Goal: Information Seeking & Learning: Learn about a topic

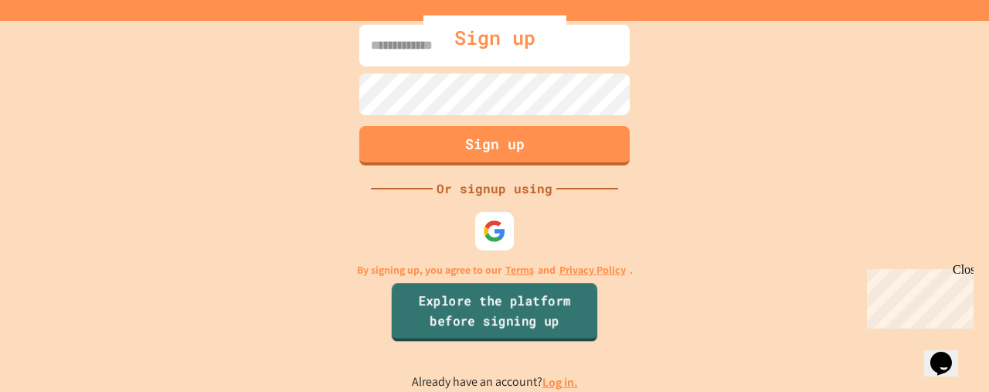
click at [517, 315] on link "Explore the platform before signing up" at bounding box center [495, 312] width 206 height 59
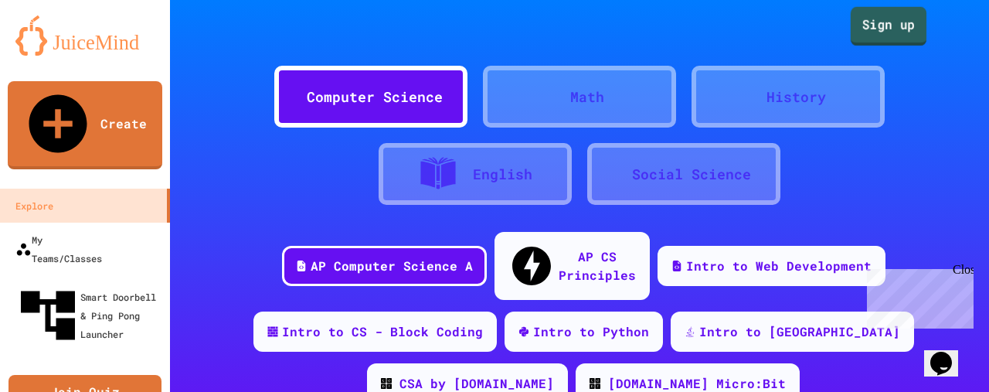
click at [873, 22] on link "Sign up" at bounding box center [889, 26] width 76 height 39
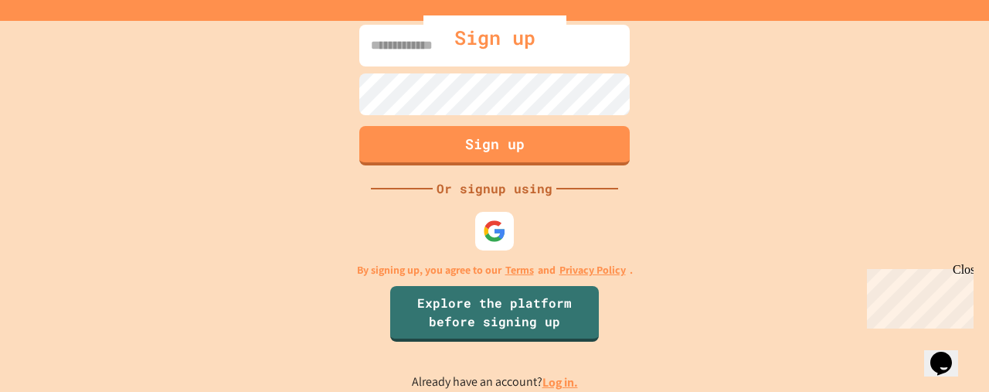
click at [560, 387] on link "Log in." at bounding box center [561, 382] width 36 height 16
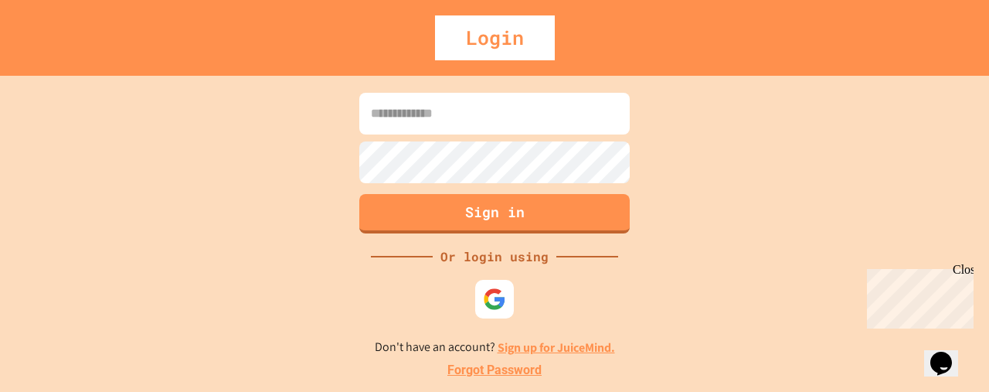
click at [444, 115] on input at bounding box center [494, 114] width 270 height 42
click at [488, 285] on div at bounding box center [495, 298] width 43 height 43
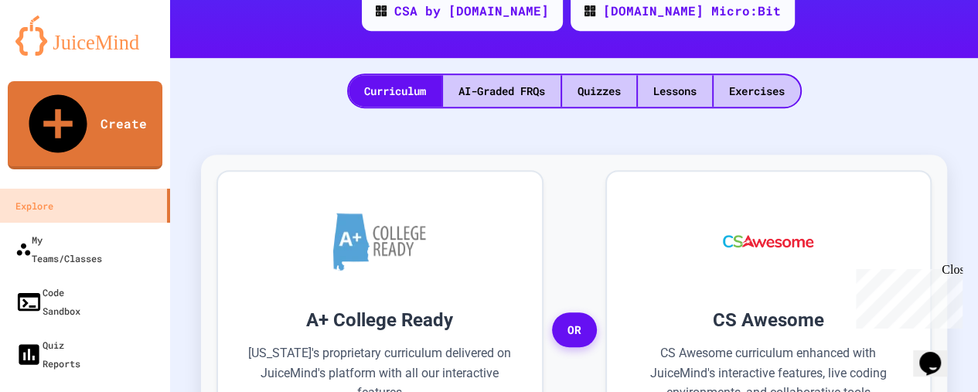
scroll to position [377, 0]
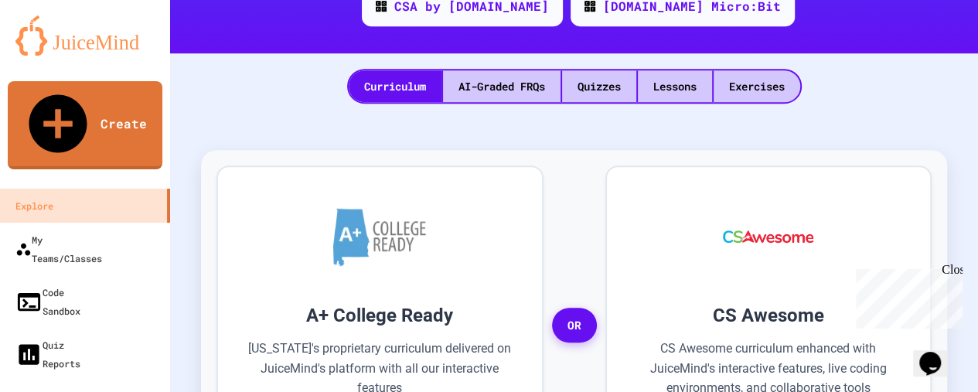
click at [955, 270] on div "Close" at bounding box center [950, 272] width 19 height 19
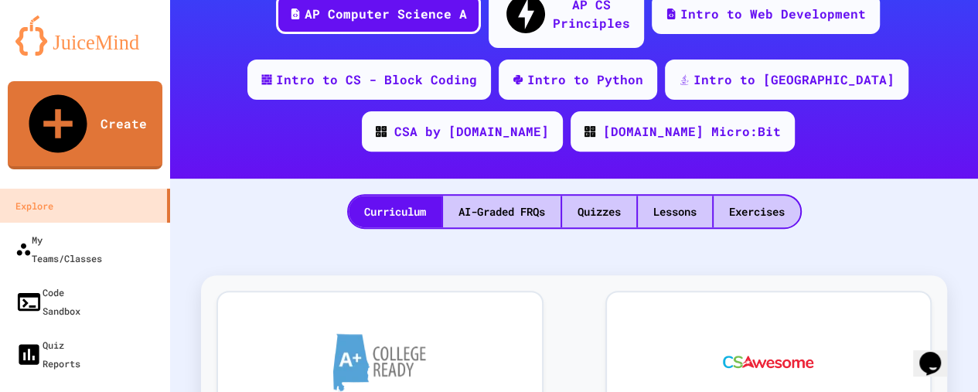
scroll to position [249, 0]
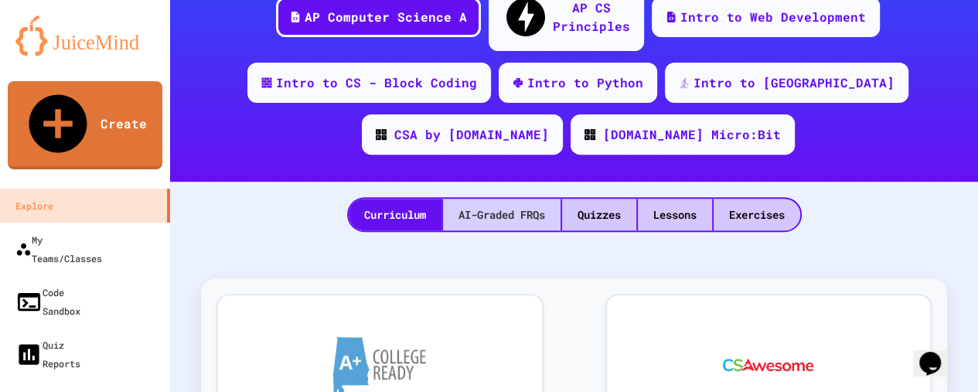
click at [521, 199] on div "AI-Graded FRQs" at bounding box center [501, 215] width 117 height 32
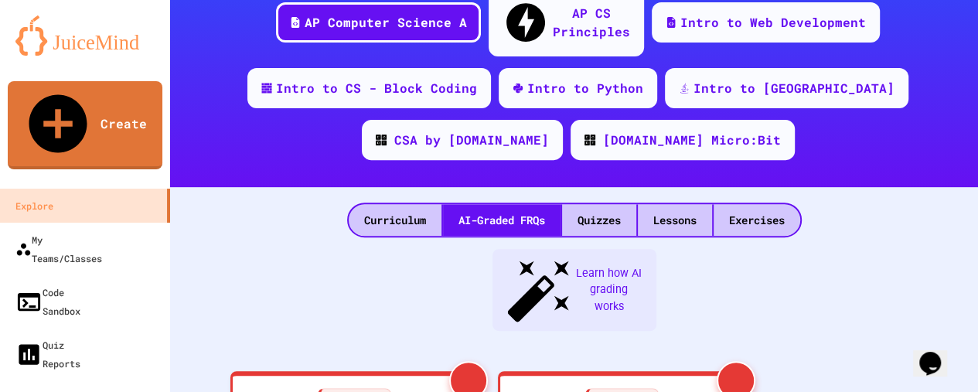
scroll to position [233, 0]
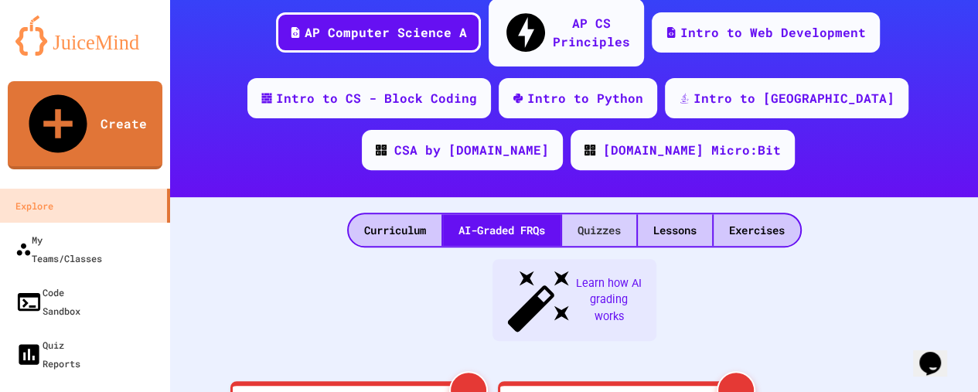
click at [598, 214] on div "Quizzes" at bounding box center [599, 230] width 74 height 32
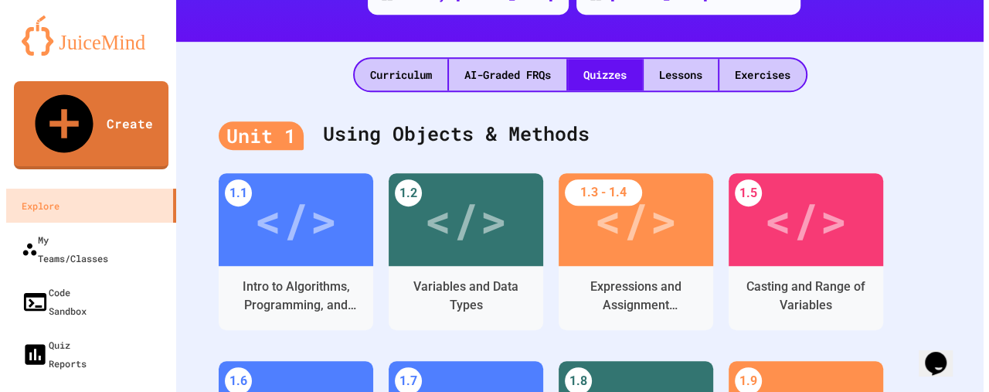
scroll to position [414, 0]
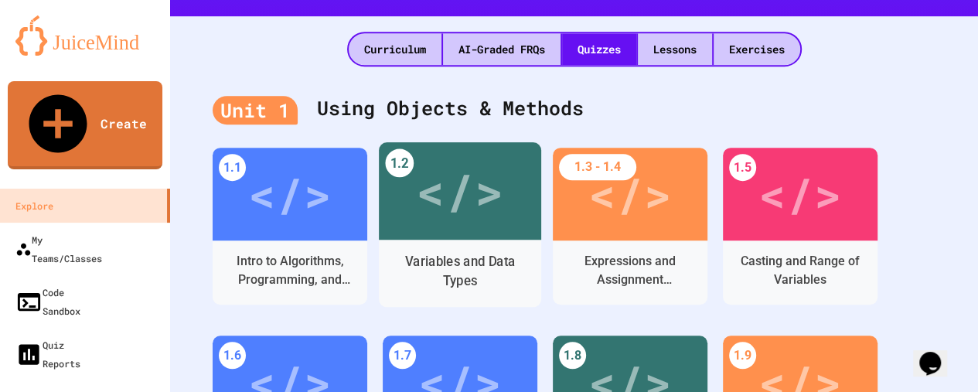
click at [477, 174] on div "</>" at bounding box center [459, 191] width 87 height 73
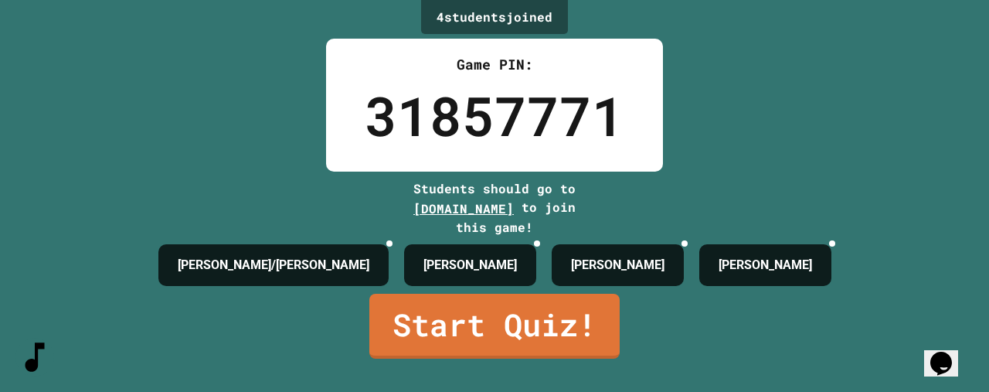
click at [541, 247] on icon at bounding box center [546, 252] width 11 height 11
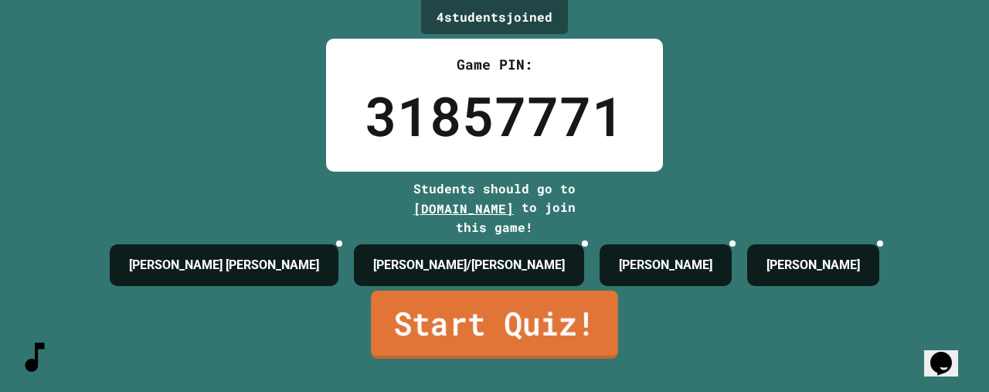
click at [519, 332] on link "Start Quiz!" at bounding box center [494, 325] width 247 height 68
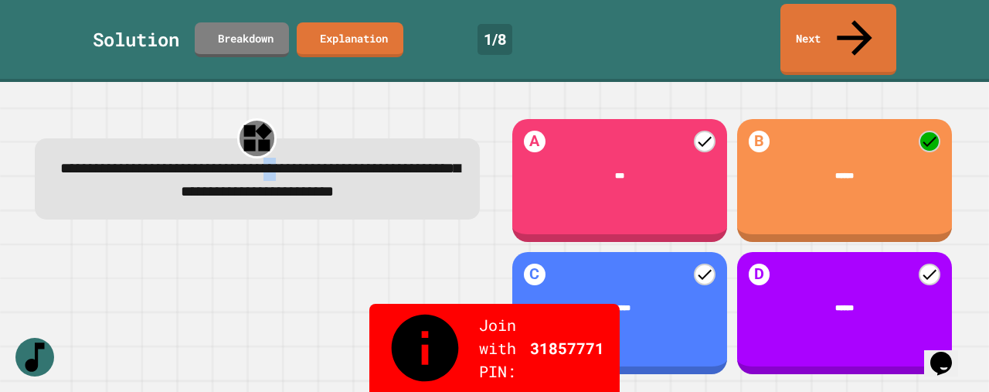
drag, startPoint x: 369, startPoint y: 131, endPoint x: 383, endPoint y: 134, distance: 14.4
click at [383, 162] on span "**********" at bounding box center [260, 181] width 400 height 38
click at [379, 162] on span "**********" at bounding box center [260, 181] width 400 height 38
click at [850, 21] on icon at bounding box center [854, 36] width 53 height 55
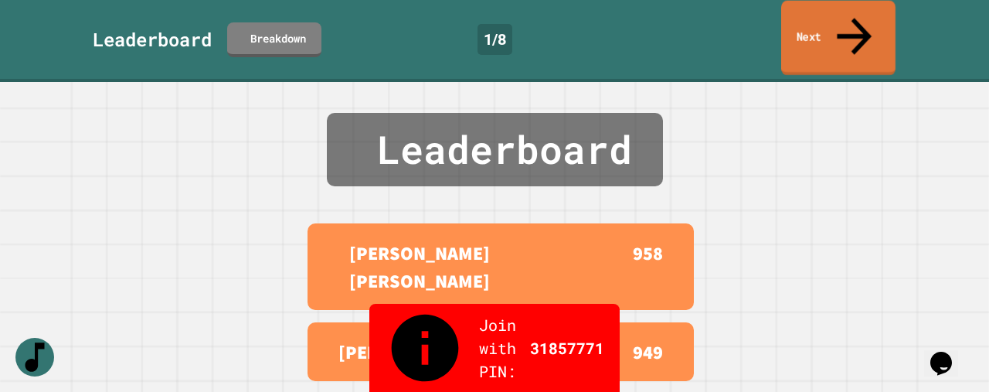
click at [856, 22] on icon at bounding box center [854, 36] width 35 height 37
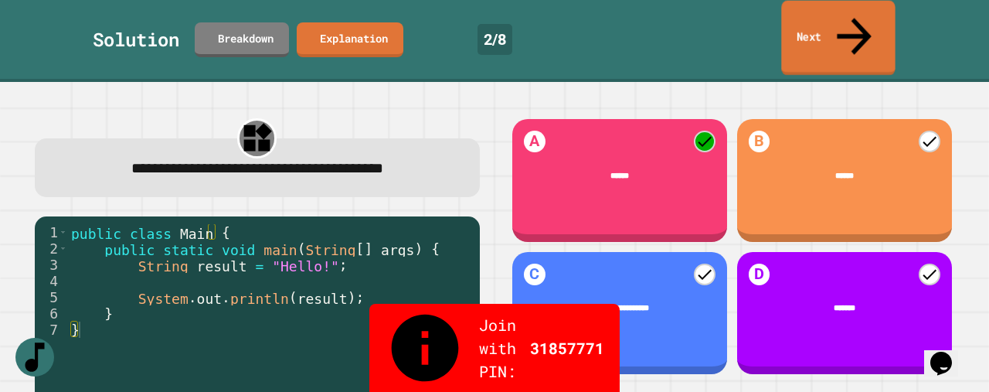
click at [825, 16] on link "Next" at bounding box center [838, 38] width 114 height 75
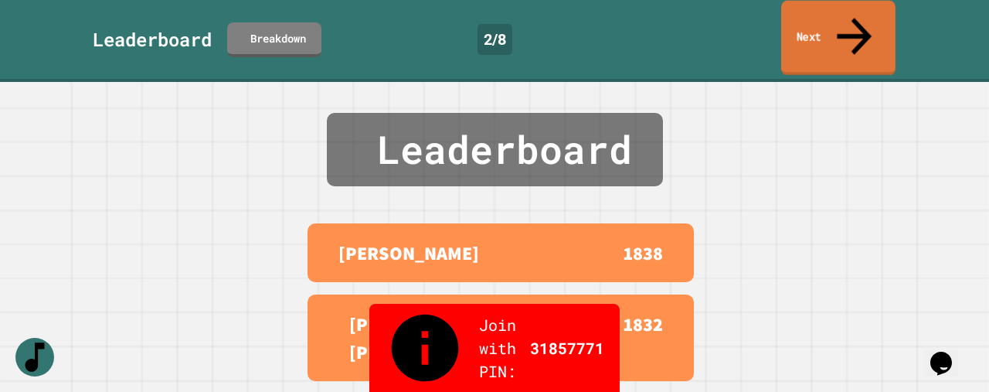
click at [825, 16] on link "Next" at bounding box center [838, 38] width 114 height 75
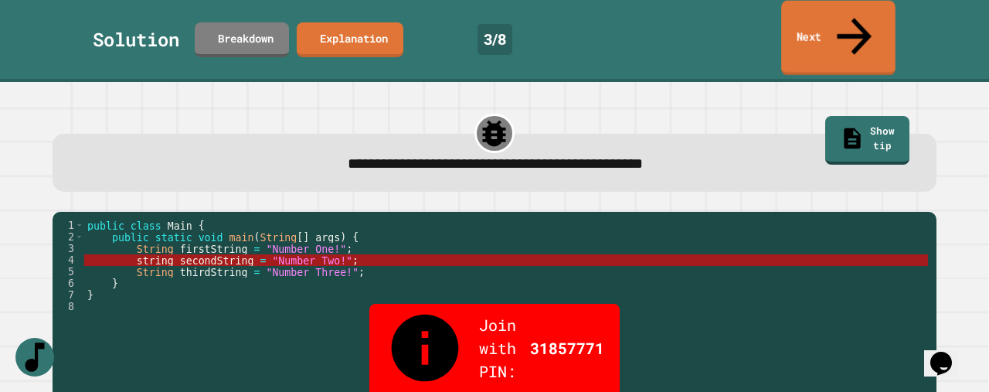
click at [848, 15] on icon at bounding box center [854, 36] width 52 height 55
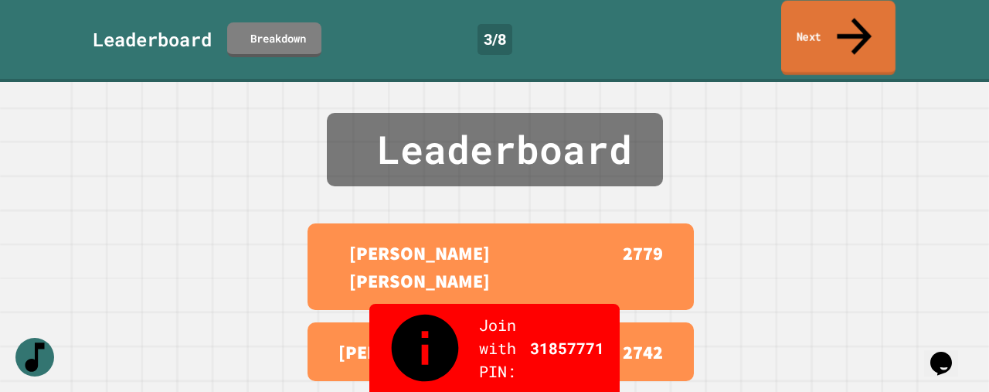
click at [848, 17] on icon at bounding box center [854, 36] width 52 height 55
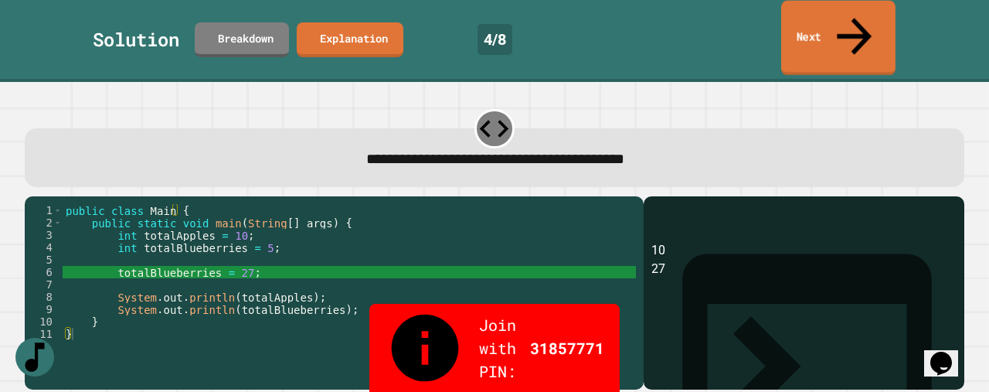
click at [825, 17] on link "Next" at bounding box center [838, 38] width 114 height 75
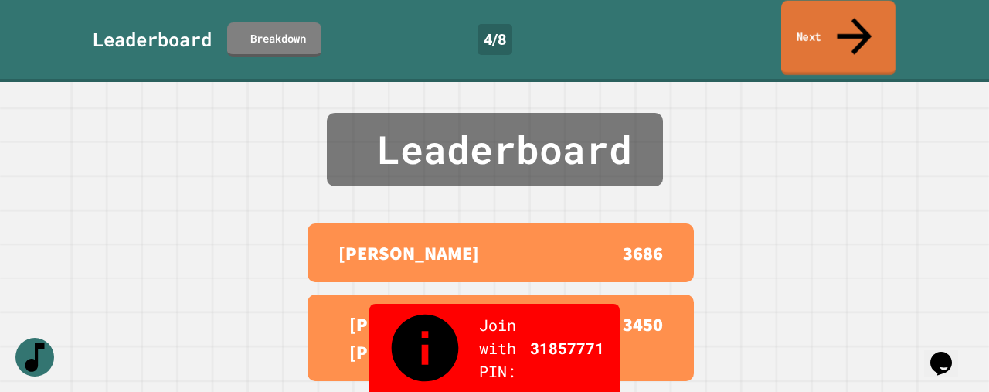
click at [825, 17] on link "Next" at bounding box center [838, 38] width 114 height 75
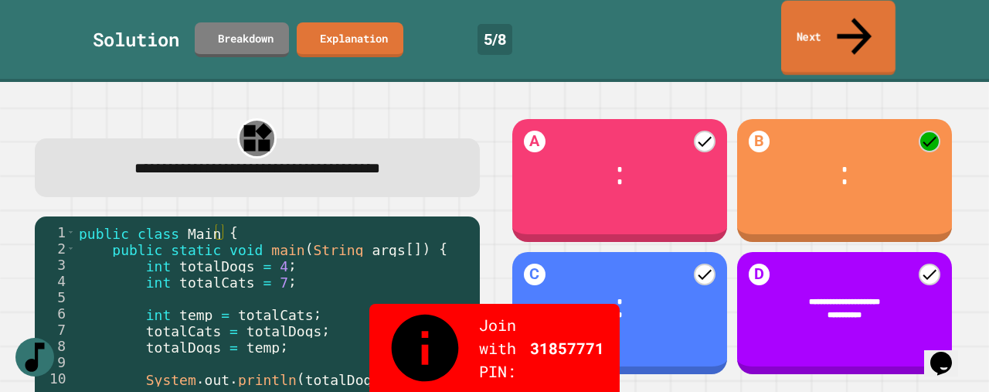
click at [841, 26] on link "Next" at bounding box center [838, 38] width 114 height 75
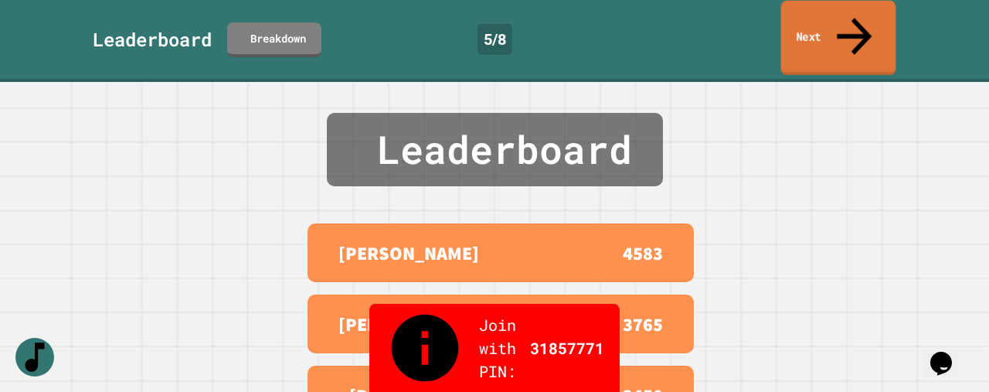
click at [841, 26] on link "Next" at bounding box center [838, 38] width 115 height 75
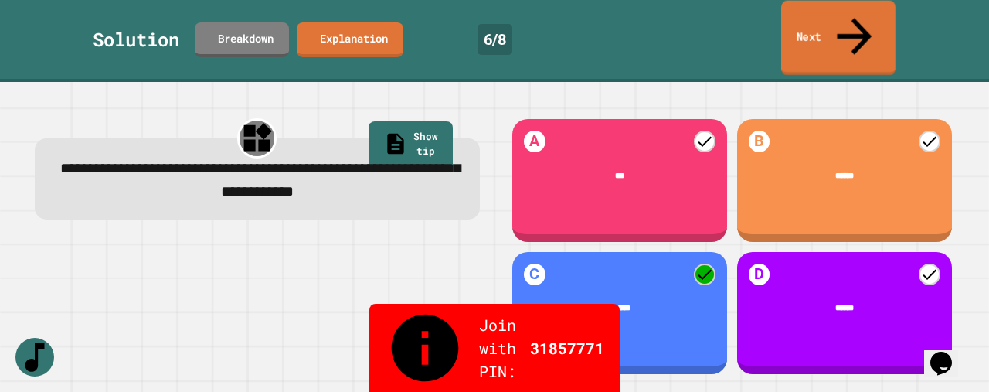
click at [864, 27] on link "Next" at bounding box center [838, 38] width 114 height 75
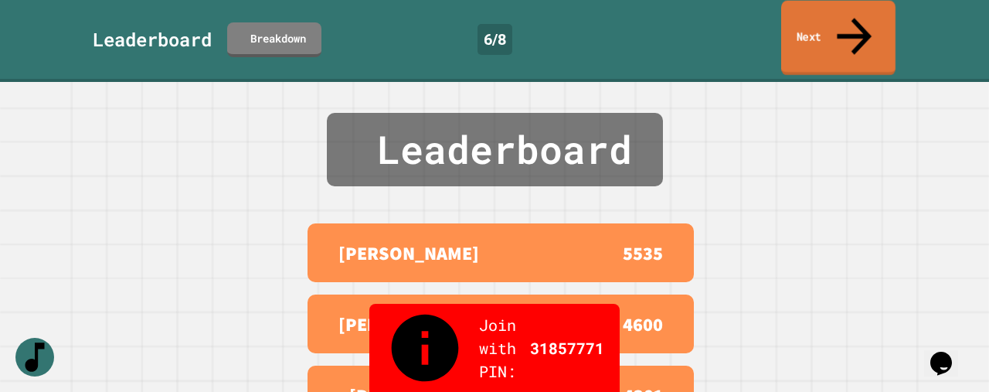
click at [864, 27] on link "Next" at bounding box center [838, 38] width 114 height 75
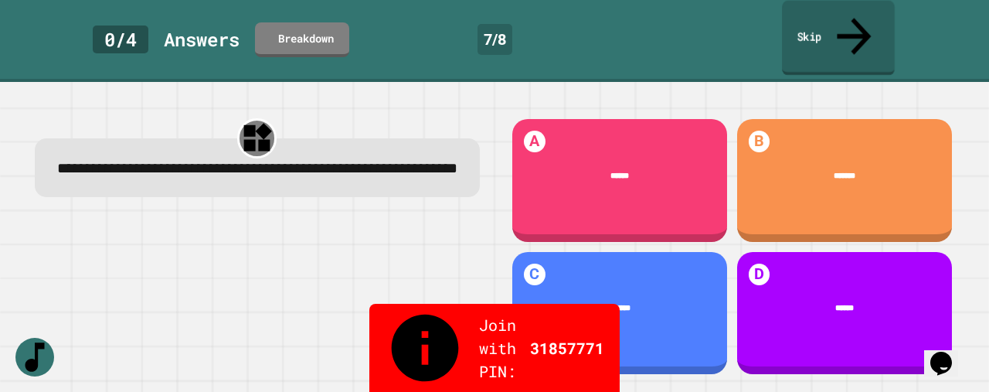
click at [852, 22] on icon at bounding box center [853, 36] width 51 height 55
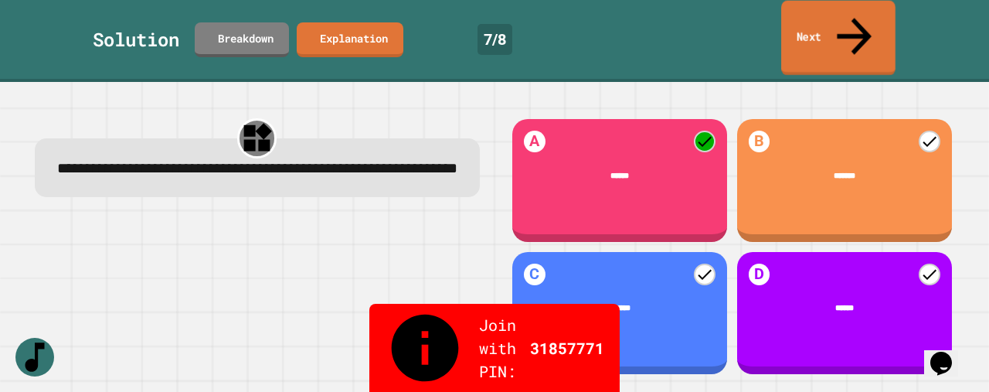
click at [852, 22] on icon at bounding box center [854, 36] width 52 height 55
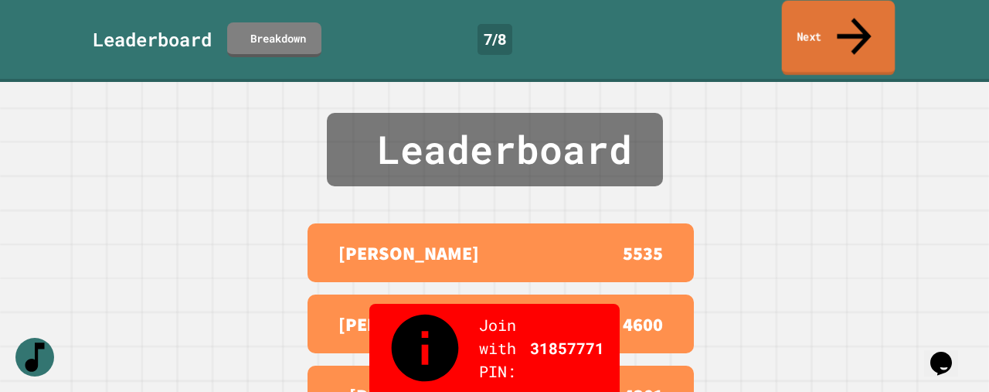
click at [852, 22] on icon at bounding box center [853, 36] width 51 height 55
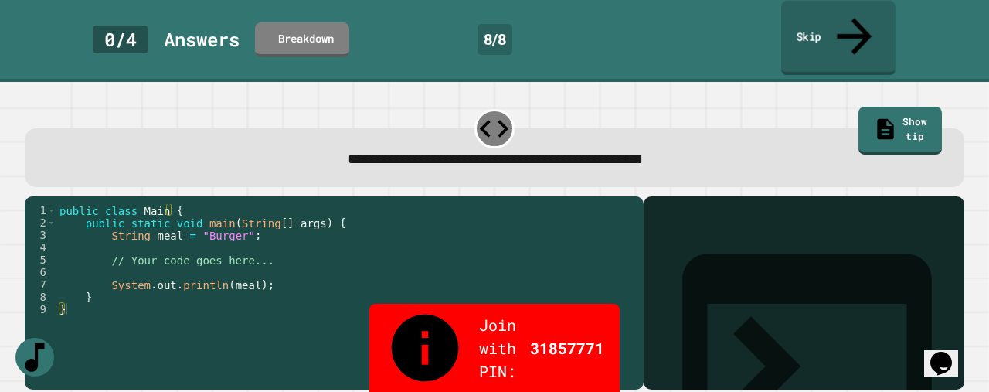
click at [859, 16] on icon at bounding box center [854, 36] width 52 height 55
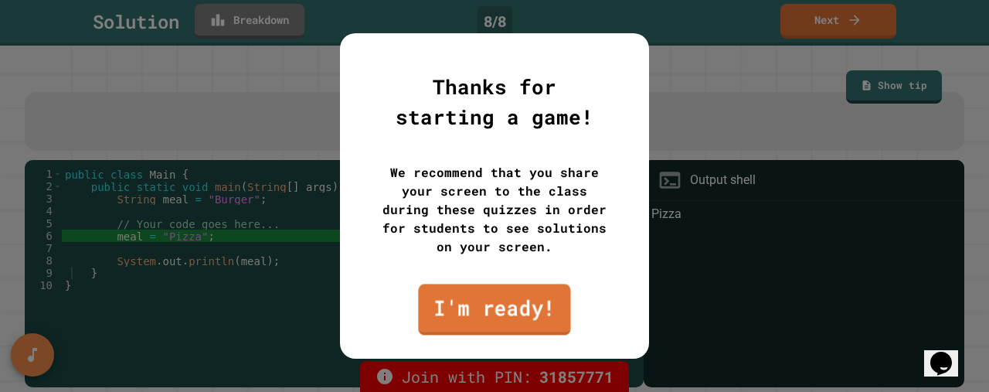
click at [498, 308] on link "I'm ready!" at bounding box center [494, 309] width 152 height 51
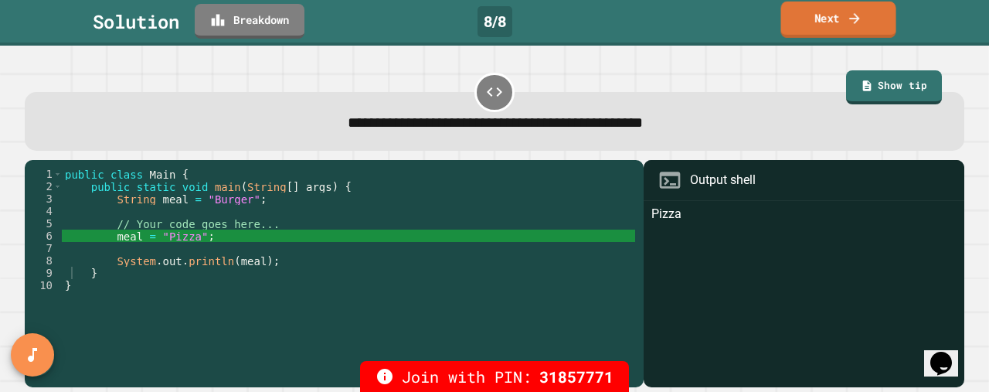
click at [855, 28] on link "Next" at bounding box center [838, 20] width 115 height 36
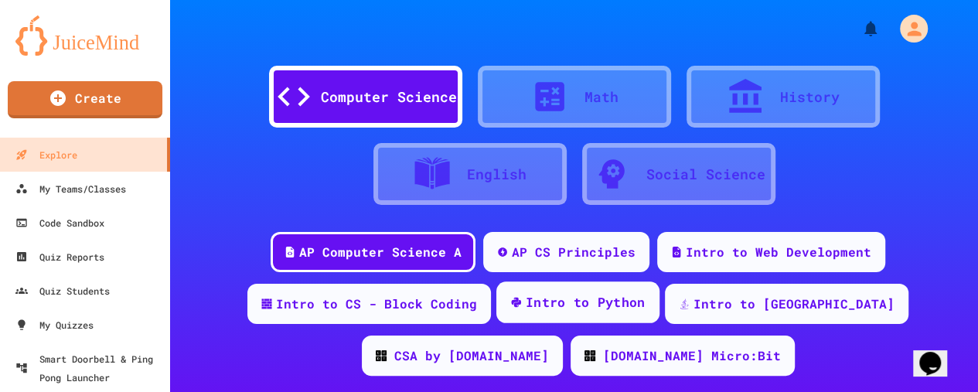
click at [592, 299] on div "Intro to Python" at bounding box center [586, 302] width 120 height 19
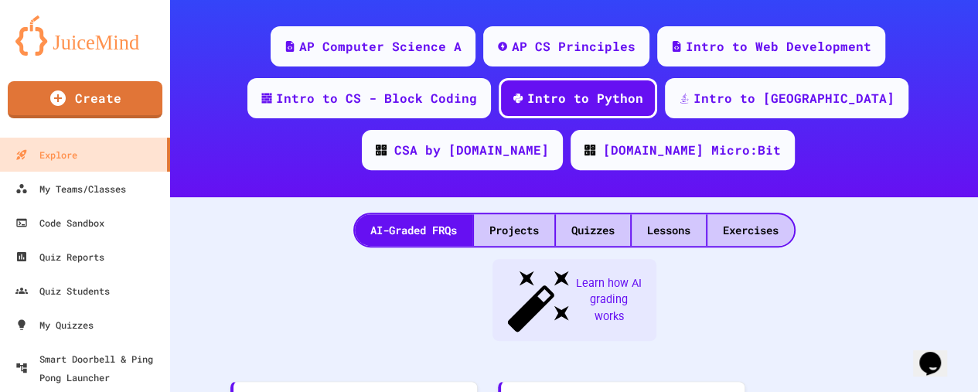
scroll to position [216, 0]
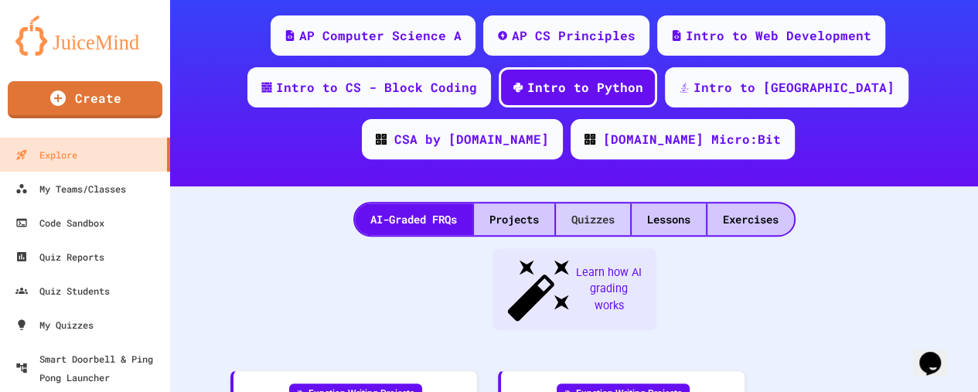
click at [581, 220] on div "Quizzes" at bounding box center [593, 219] width 74 height 32
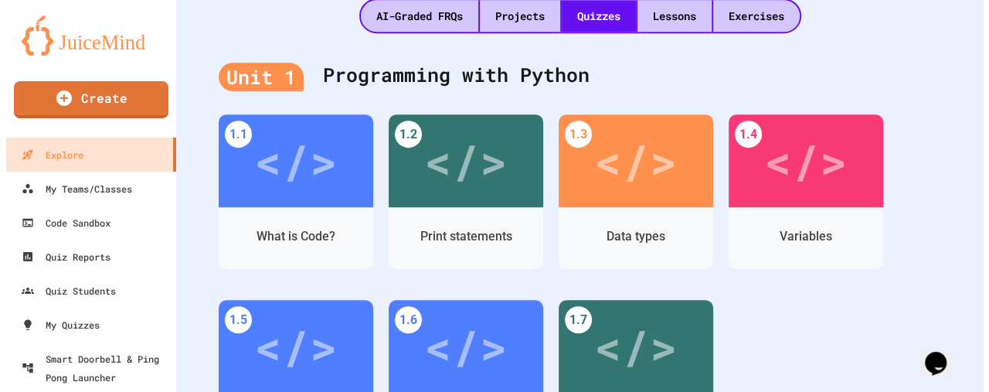
scroll to position [424, 0]
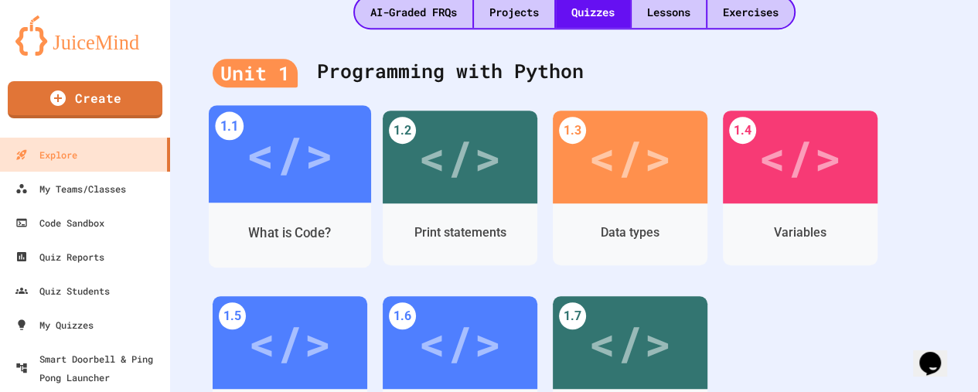
click at [314, 172] on div "</>" at bounding box center [289, 153] width 87 height 73
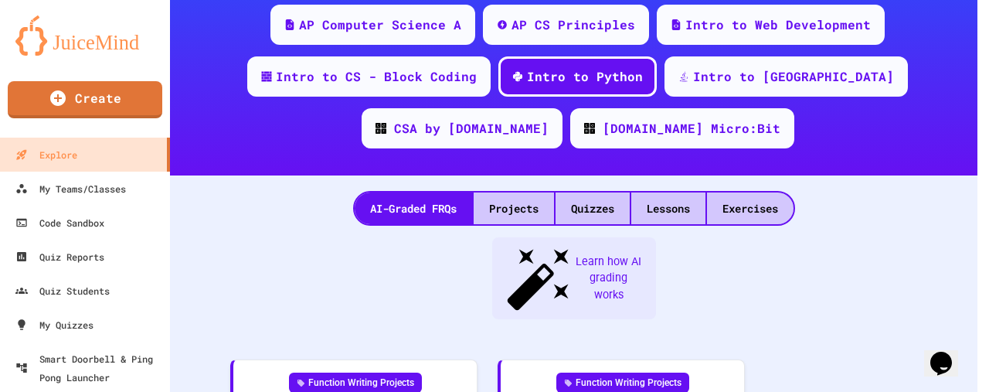
scroll to position [424, 0]
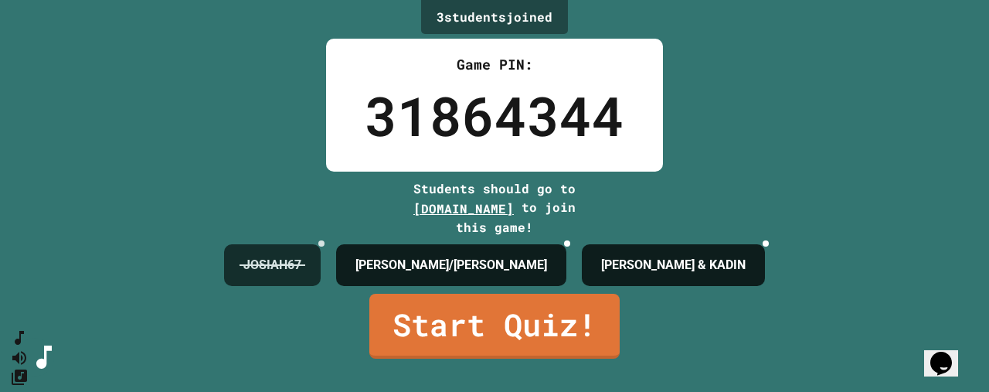
click at [325, 250] on icon at bounding box center [330, 252] width 11 height 11
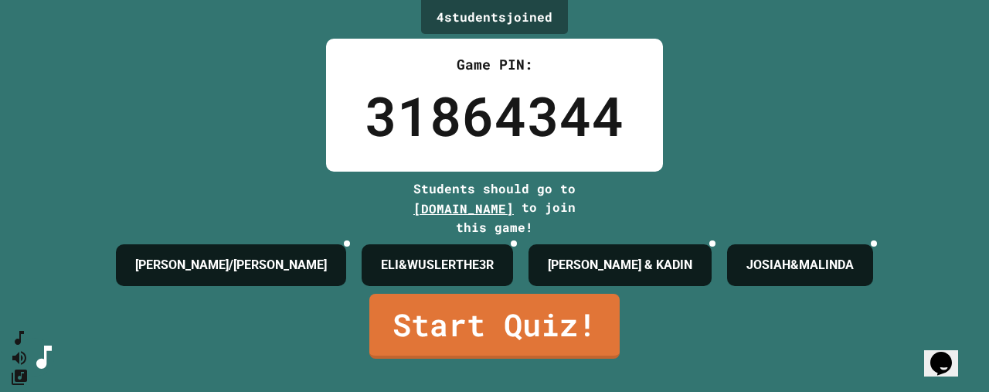
click at [20, 294] on div "4 student s joined Game PIN: 31864344 Students should go to play.juicemind.com …" at bounding box center [494, 196] width 989 height 392
click at [20, 290] on div "4 student s joined Game PIN: 31864344 Students should go to play.juicemind.com …" at bounding box center [494, 196] width 989 height 392
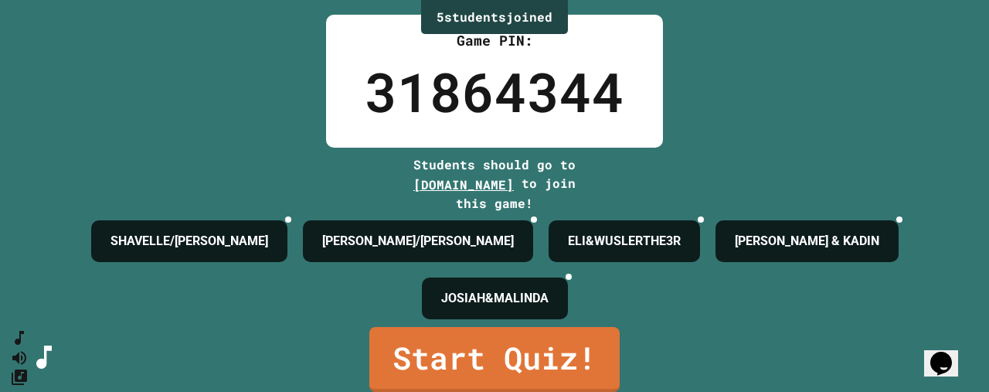
scroll to position [63, 0]
click at [571, 340] on link "Start Quiz!" at bounding box center [495, 358] width 250 height 68
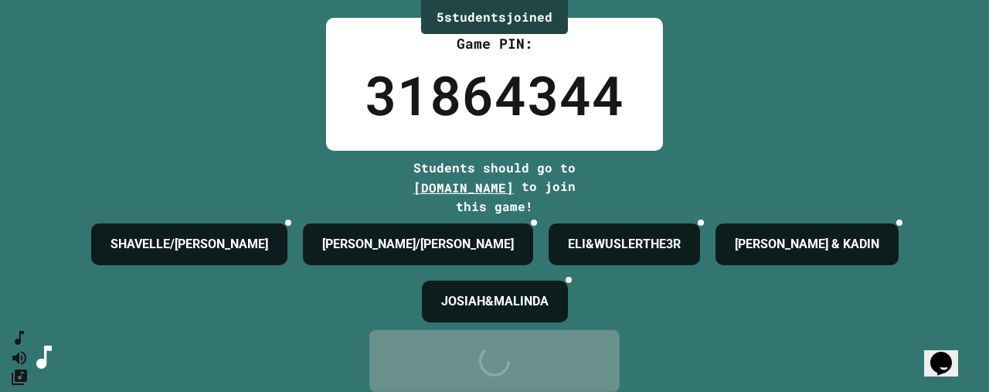
scroll to position [0, 0]
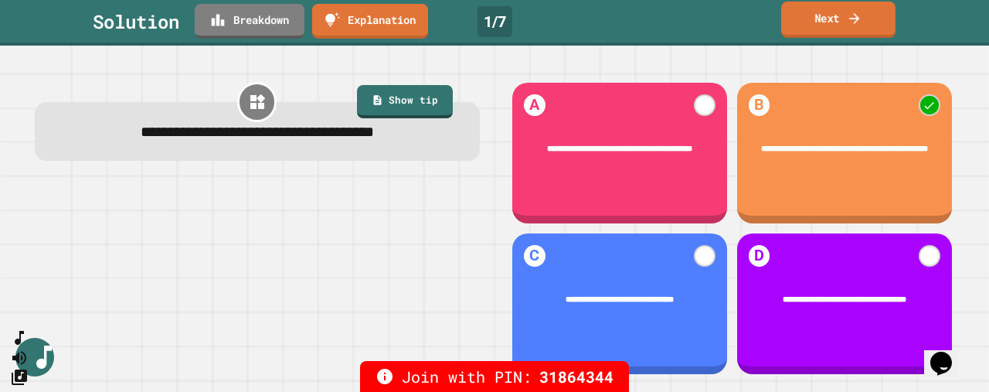
click at [832, 20] on link "Next" at bounding box center [838, 20] width 114 height 36
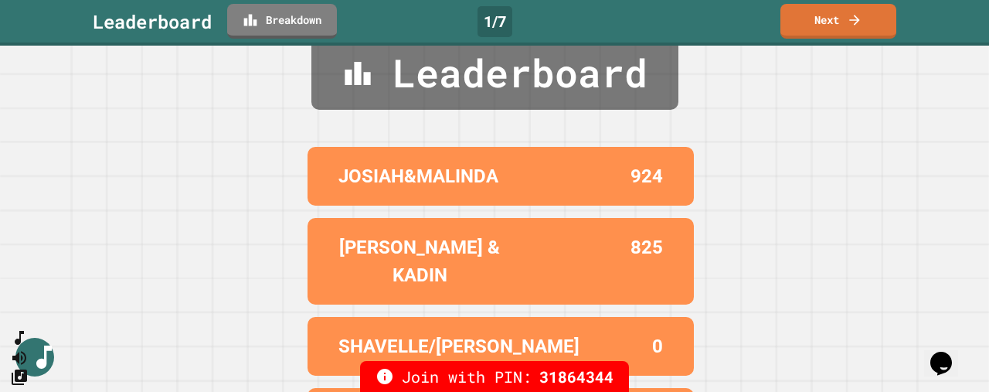
scroll to position [28, 0]
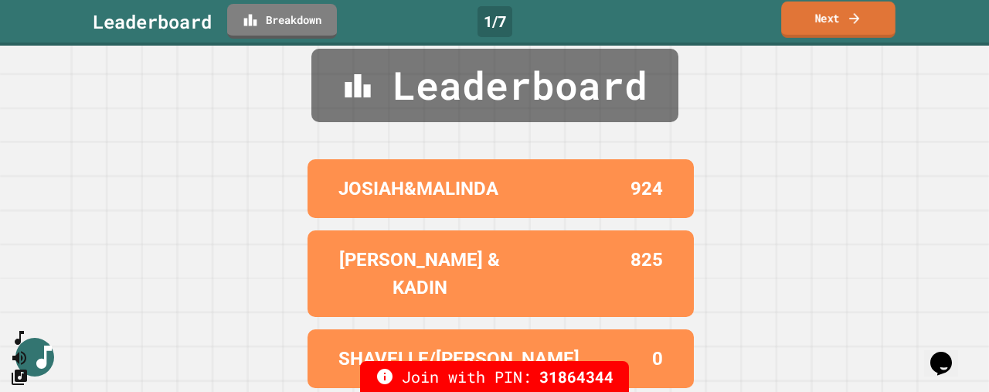
click at [849, 19] on icon at bounding box center [854, 18] width 15 height 16
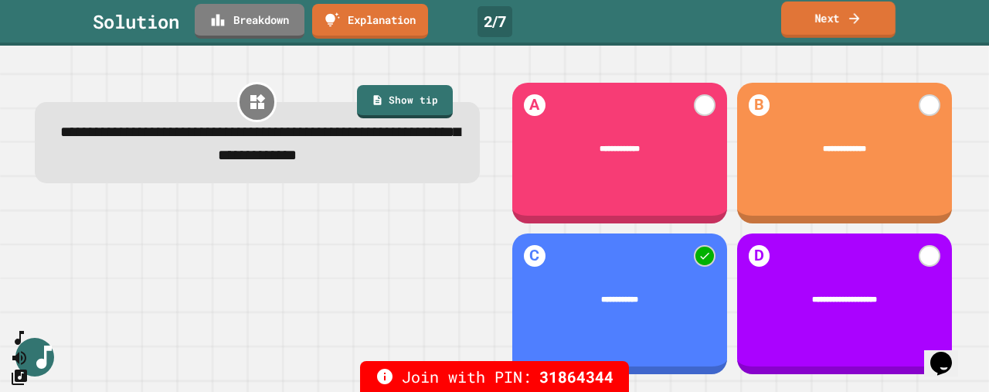
click at [844, 23] on link "Next" at bounding box center [838, 20] width 114 height 36
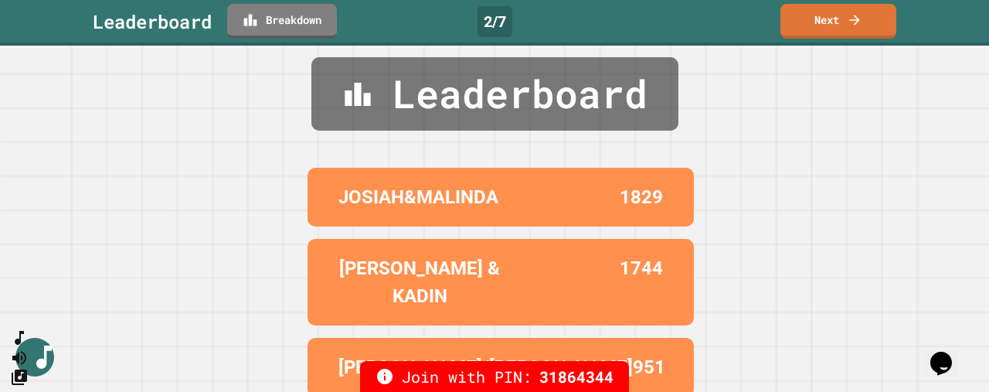
scroll to position [9, 0]
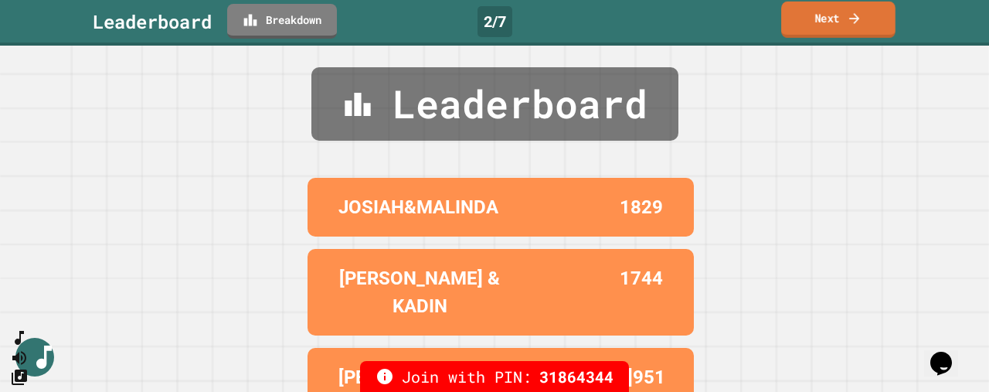
click at [866, 26] on link "Next" at bounding box center [838, 20] width 114 height 36
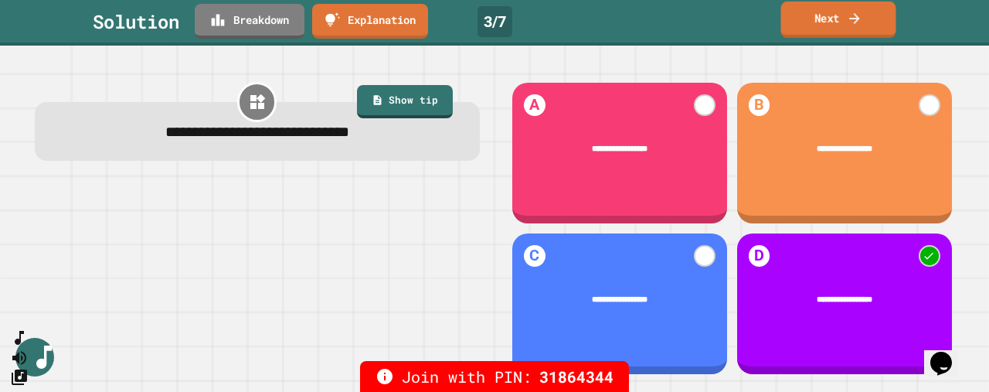
click at [842, 18] on link "Next" at bounding box center [838, 20] width 115 height 36
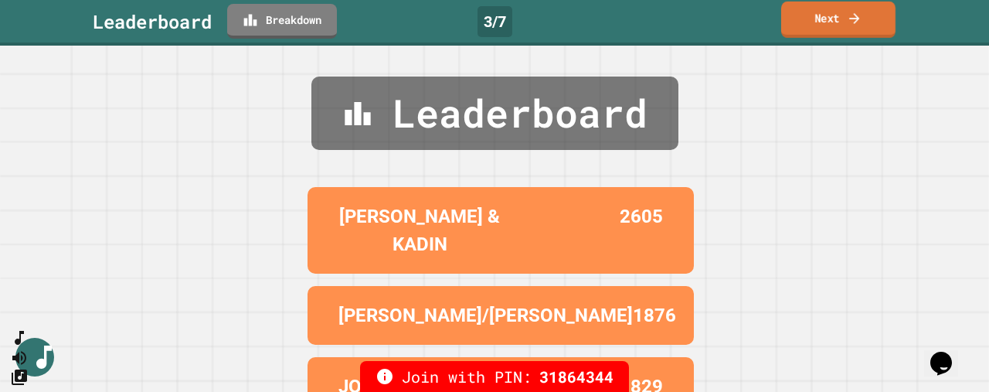
click at [842, 18] on link "Next" at bounding box center [838, 20] width 114 height 36
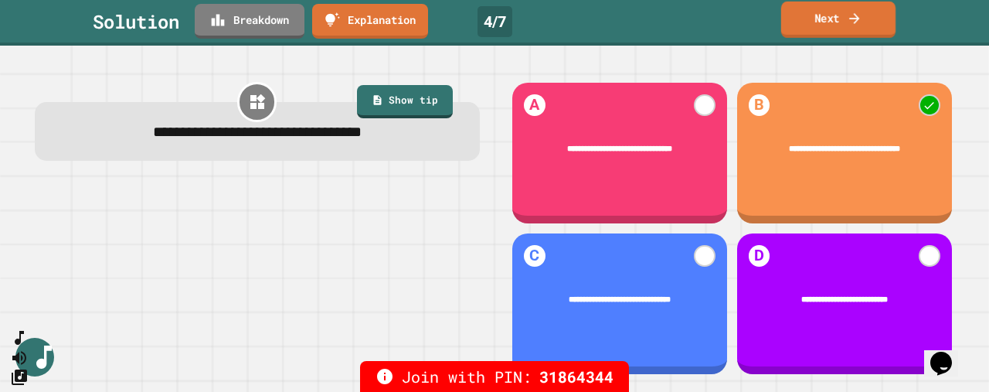
click at [828, 17] on link "Next" at bounding box center [838, 20] width 114 height 36
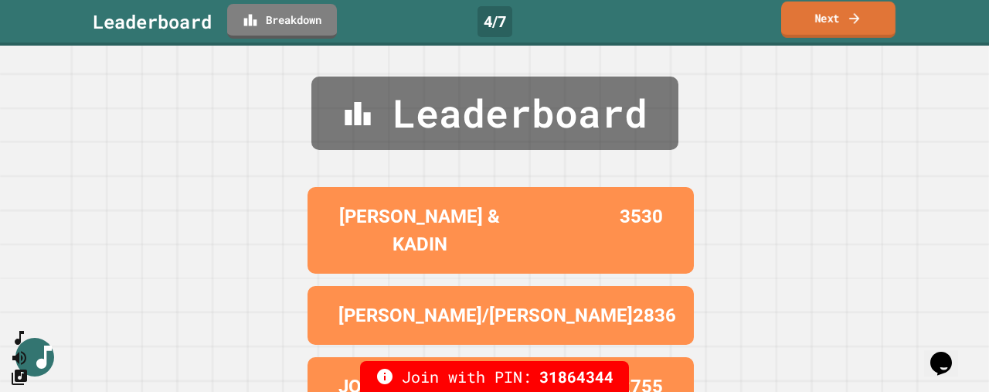
click at [828, 17] on link "Next" at bounding box center [838, 20] width 114 height 36
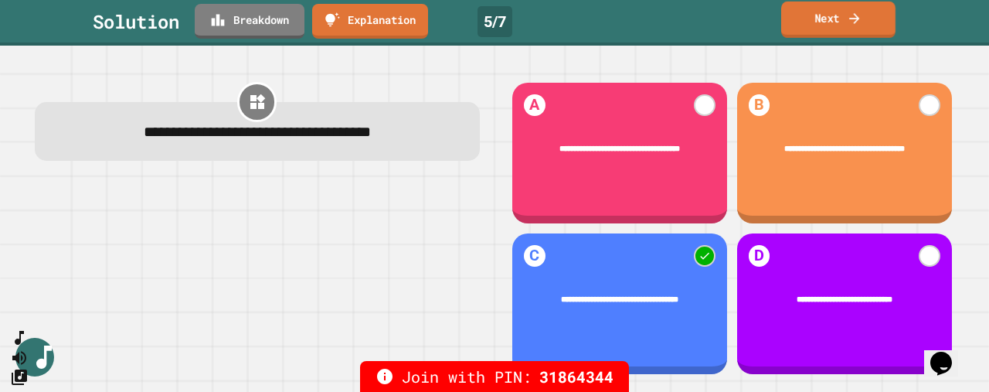
drag, startPoint x: 828, startPoint y: 17, endPoint x: 859, endPoint y: 22, distance: 30.5
click at [859, 22] on icon at bounding box center [854, 18] width 15 height 16
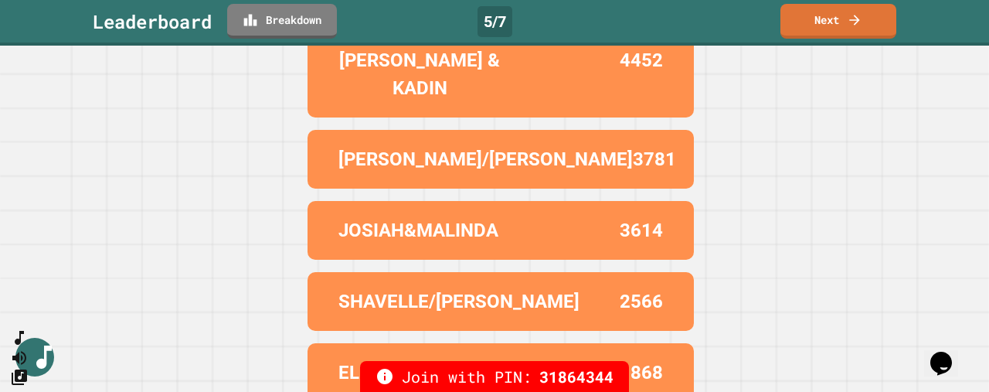
scroll to position [142, 0]
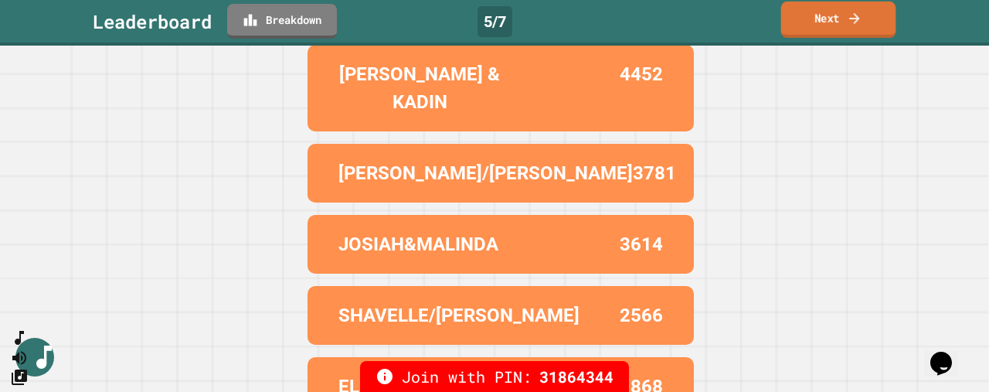
click at [848, 28] on link "Next" at bounding box center [838, 20] width 115 height 36
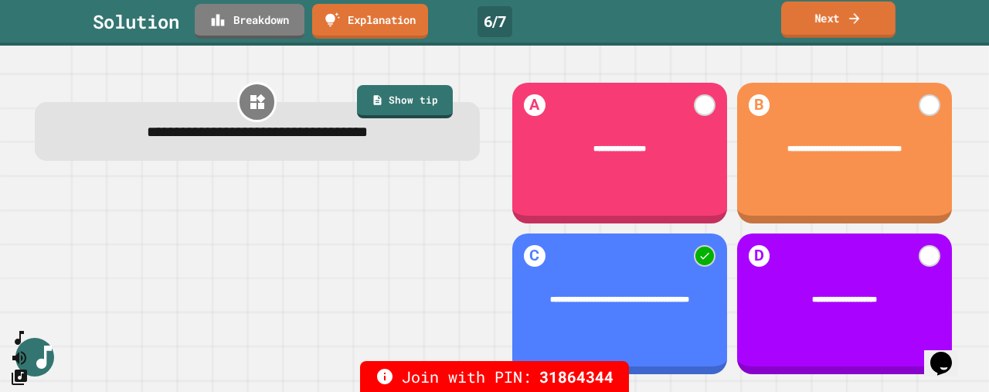
click at [825, 15] on link "Next" at bounding box center [838, 20] width 114 height 36
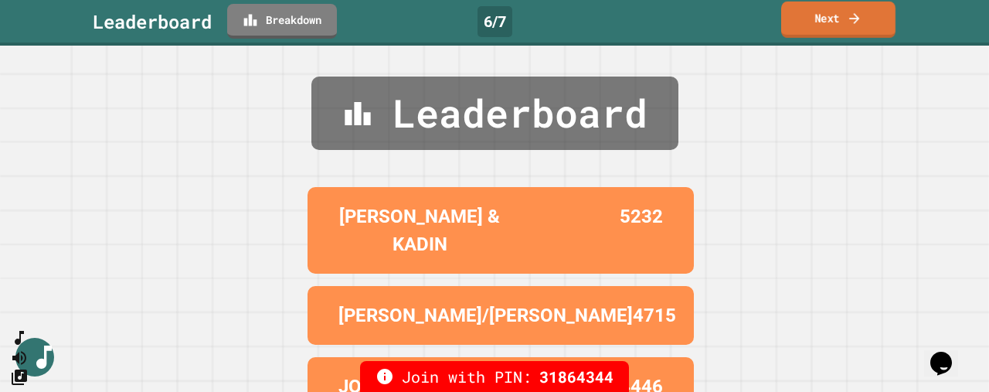
click at [841, 17] on link "Next" at bounding box center [838, 20] width 114 height 36
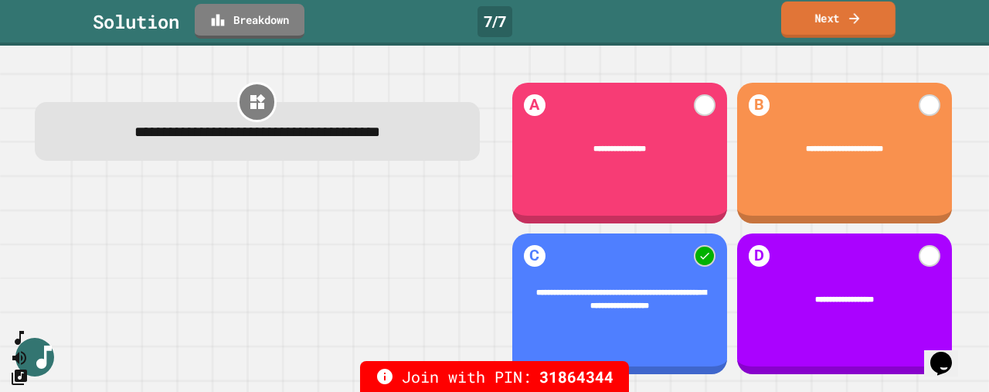
click at [841, 17] on link "Next" at bounding box center [838, 20] width 114 height 36
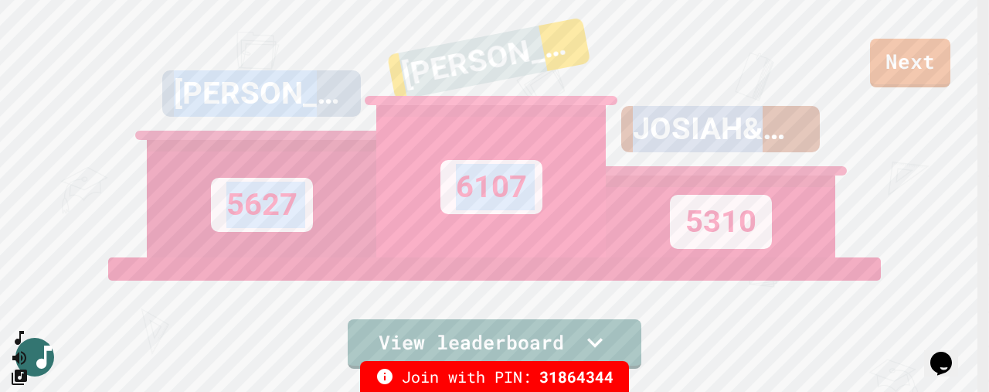
drag, startPoint x: 984, startPoint y: 53, endPoint x: 988, endPoint y: 107, distance: 54.3
click at [988, 107] on div "Next LAMONTE/RANDON 5627 ERIC & KADIN 6107 JOSIAH&MALINDA 5310 View leaderboard…" at bounding box center [494, 196] width 989 height 392
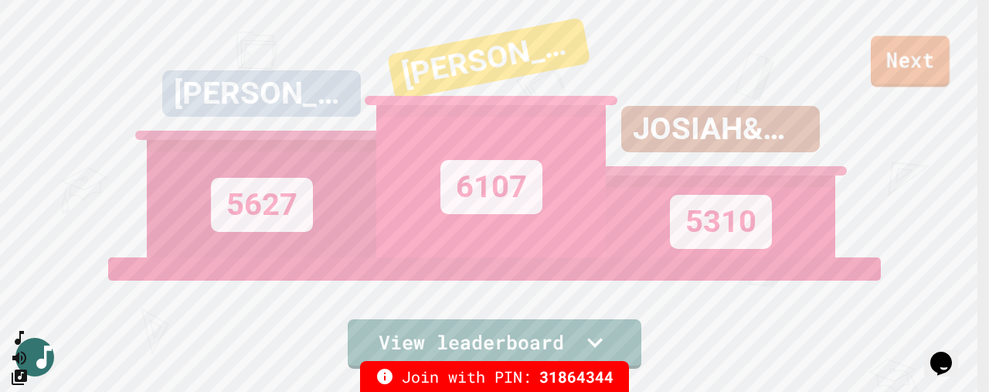
click at [927, 67] on link "Next" at bounding box center [910, 61] width 79 height 51
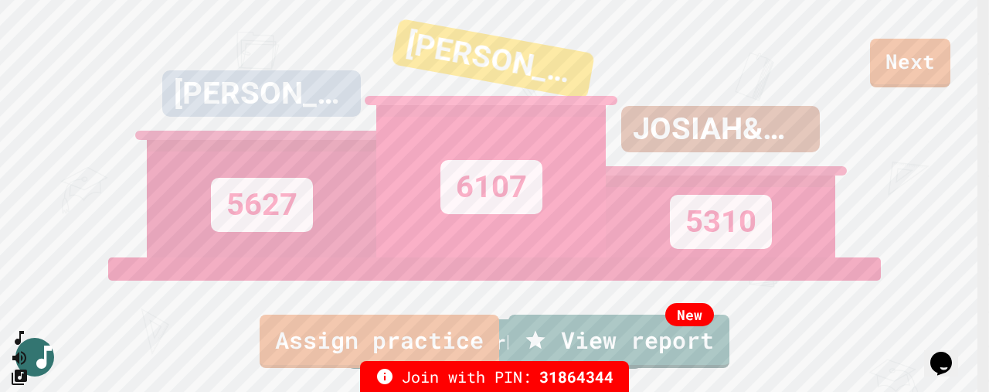
scroll to position [148, 0]
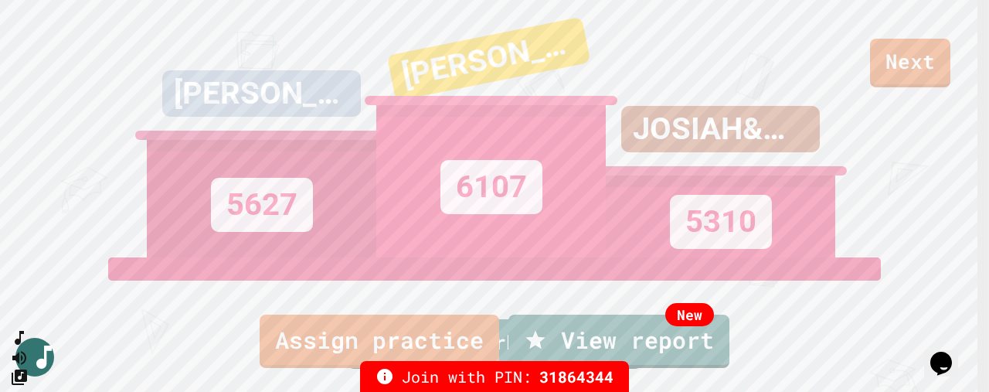
drag, startPoint x: 985, startPoint y: 114, endPoint x: 988, endPoint y: 160, distance: 45.8
drag, startPoint x: 985, startPoint y: 69, endPoint x: 984, endPoint y: 114, distance: 44.8
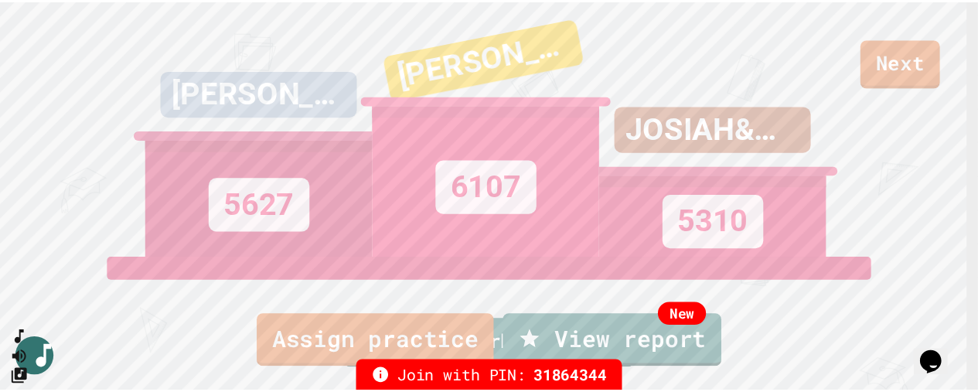
scroll to position [0, 0]
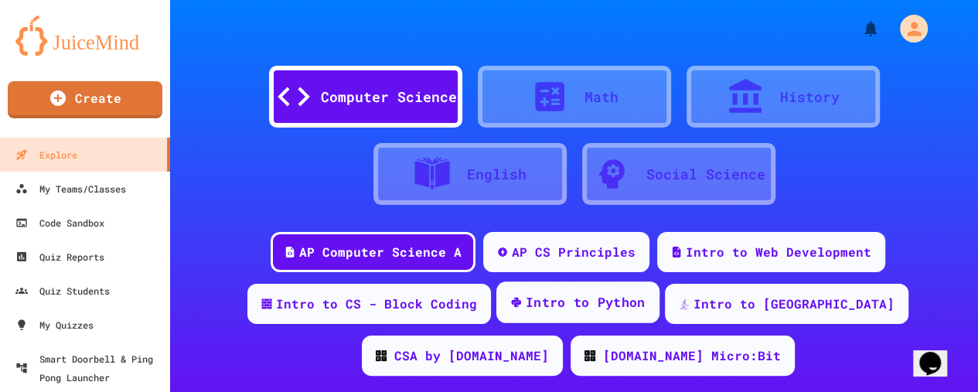
click at [587, 302] on div "Intro to Python" at bounding box center [586, 302] width 120 height 19
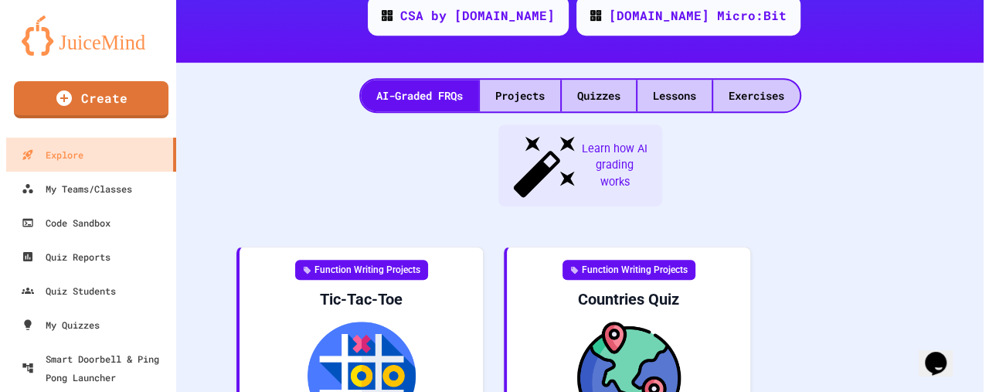
scroll to position [308, 0]
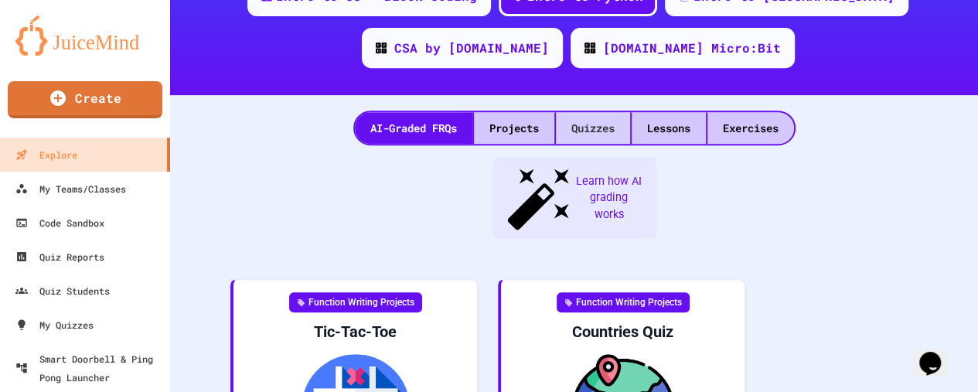
click at [576, 127] on div "Quizzes" at bounding box center [593, 128] width 74 height 32
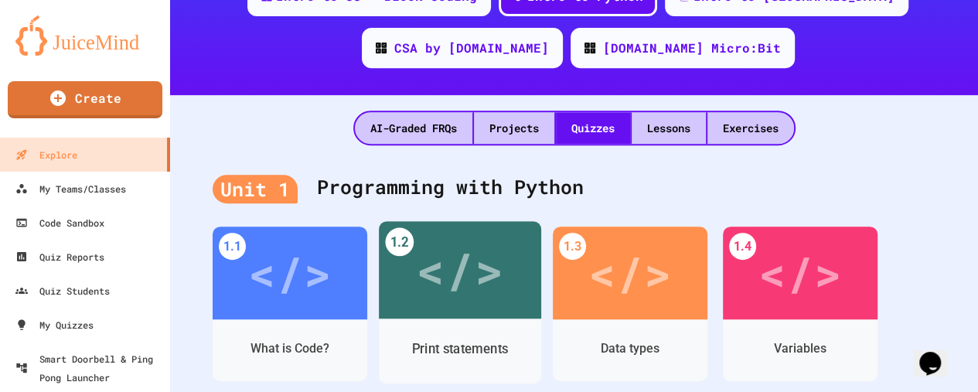
click at [465, 273] on div "</>" at bounding box center [459, 269] width 87 height 73
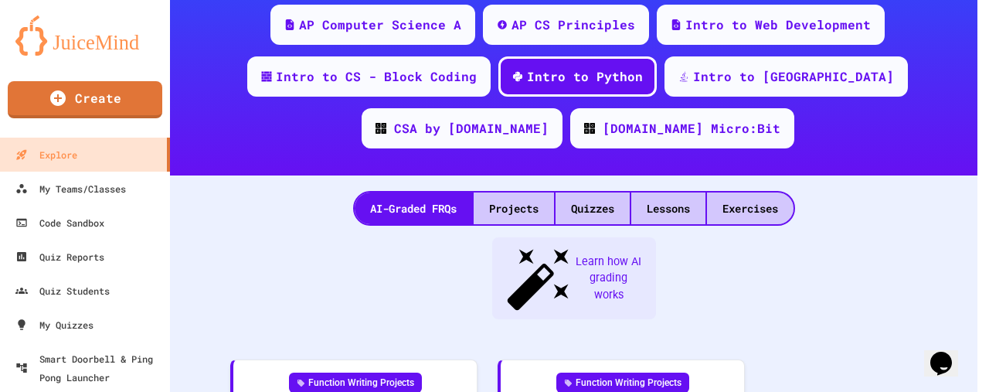
scroll to position [308, 0]
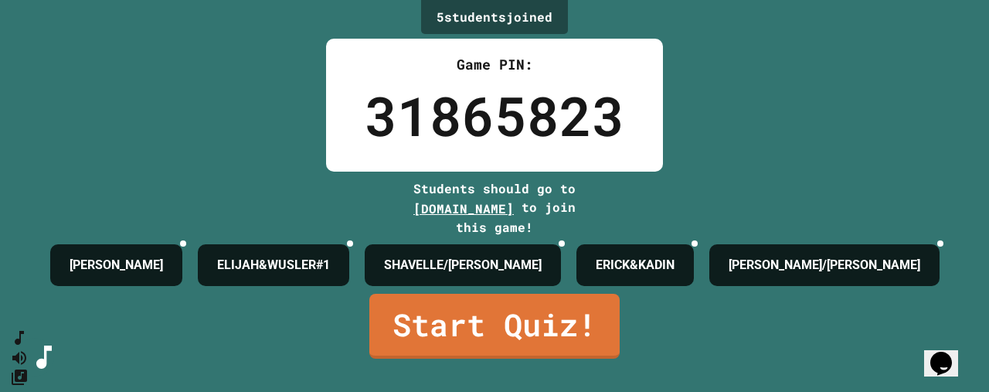
scroll to position [63, 0]
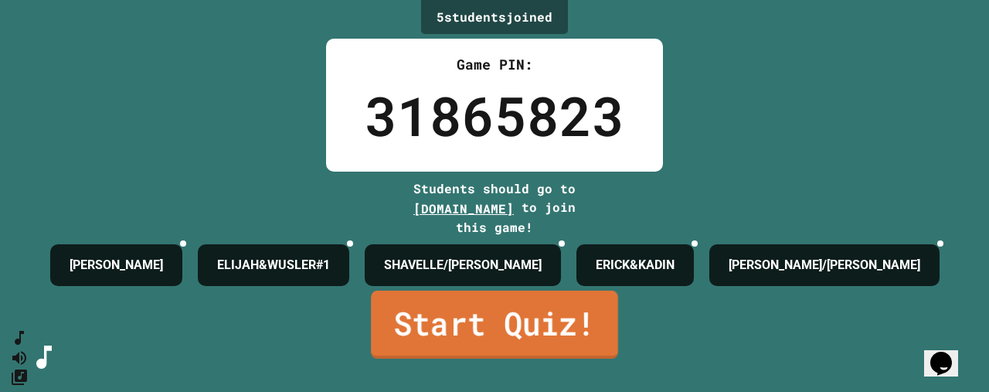
click at [506, 333] on link "Start Quiz!" at bounding box center [494, 325] width 247 height 68
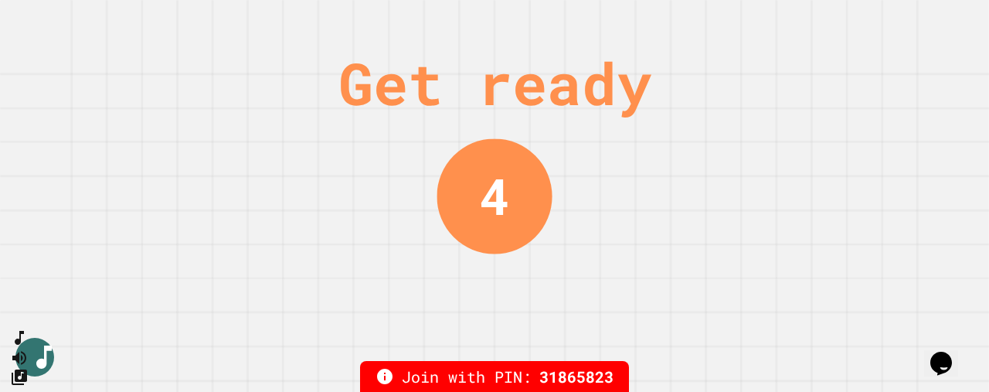
scroll to position [0, 0]
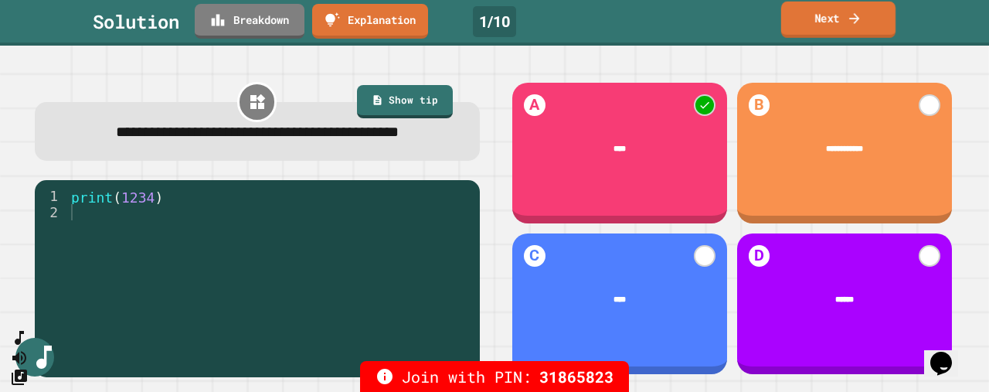
click at [833, 12] on link "Next" at bounding box center [838, 20] width 114 height 36
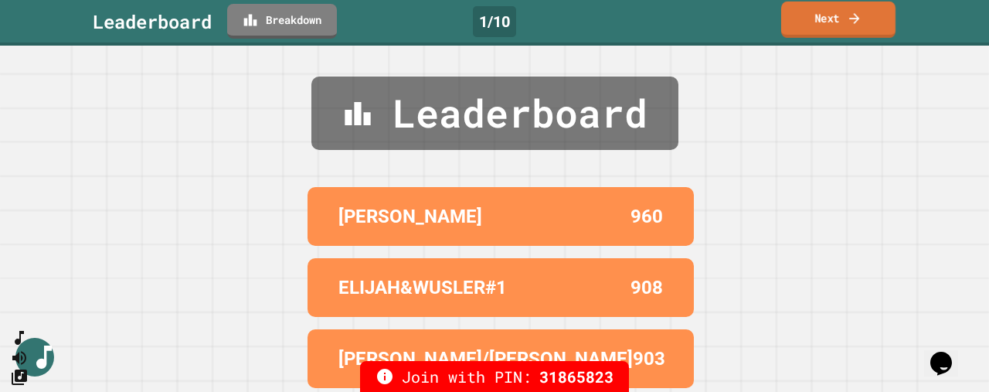
click at [858, 23] on icon at bounding box center [854, 18] width 15 height 16
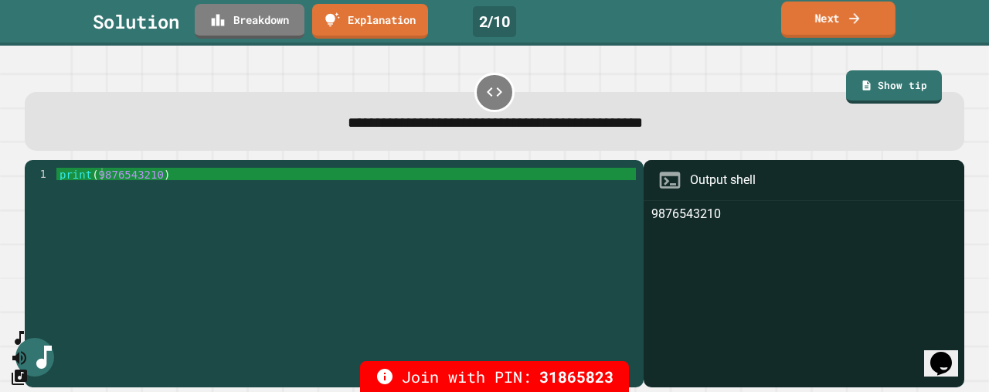
click at [847, 21] on icon at bounding box center [854, 18] width 15 height 16
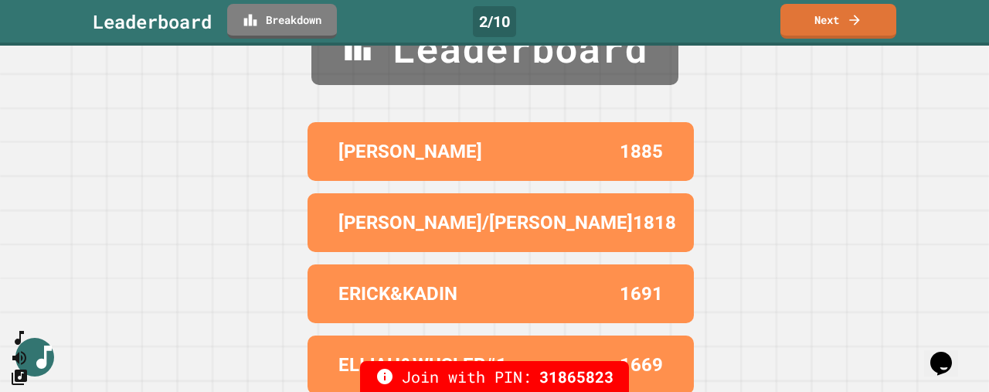
scroll to position [57, 0]
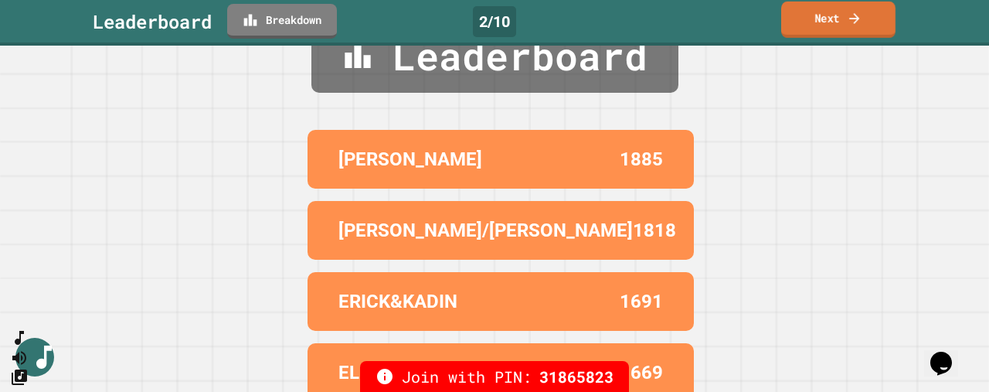
click at [845, 22] on link "Next" at bounding box center [838, 20] width 114 height 36
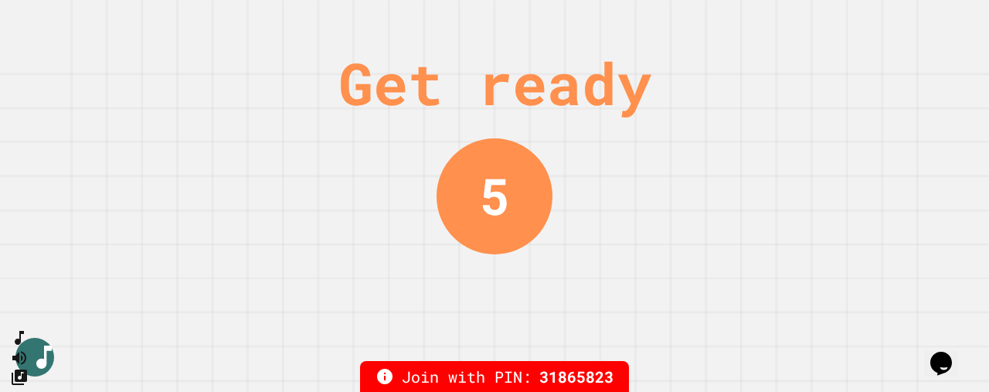
scroll to position [0, 0]
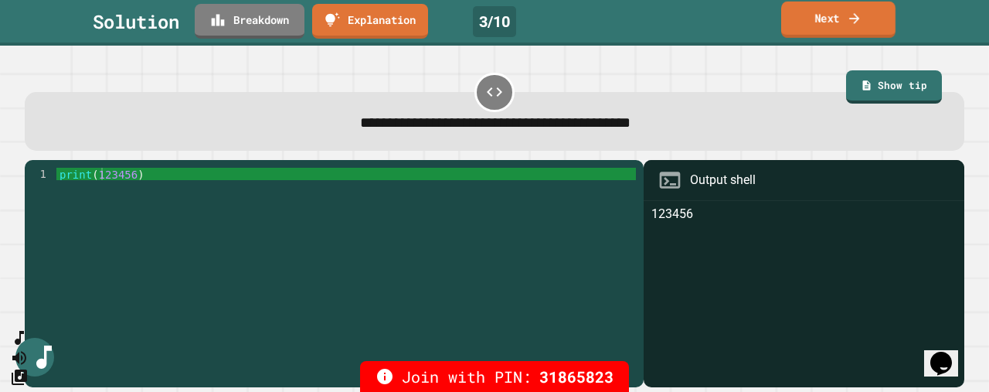
click at [844, 29] on link "Next" at bounding box center [838, 20] width 114 height 36
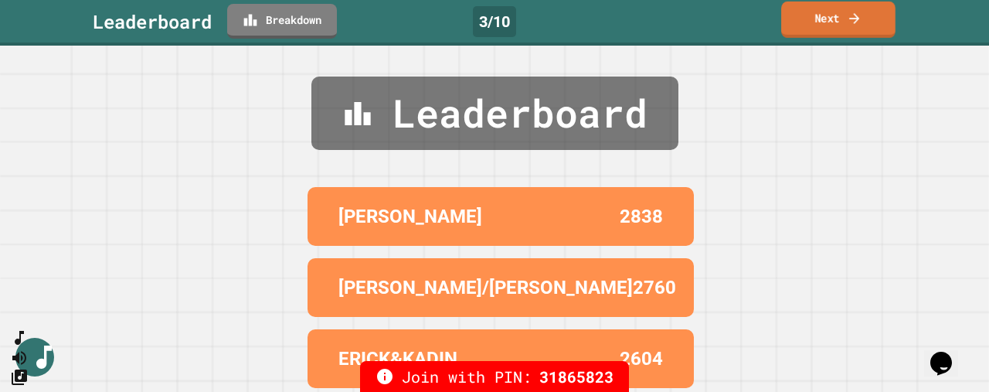
click at [819, 19] on link "Next" at bounding box center [838, 20] width 114 height 36
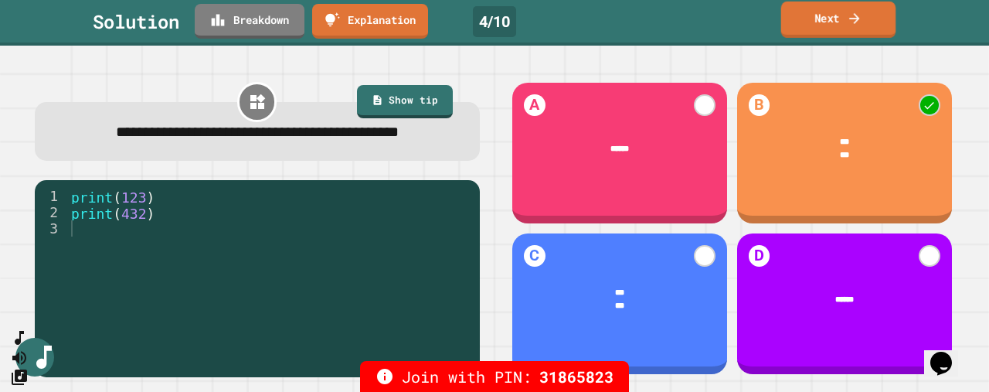
click at [836, 19] on link "Next" at bounding box center [838, 20] width 115 height 36
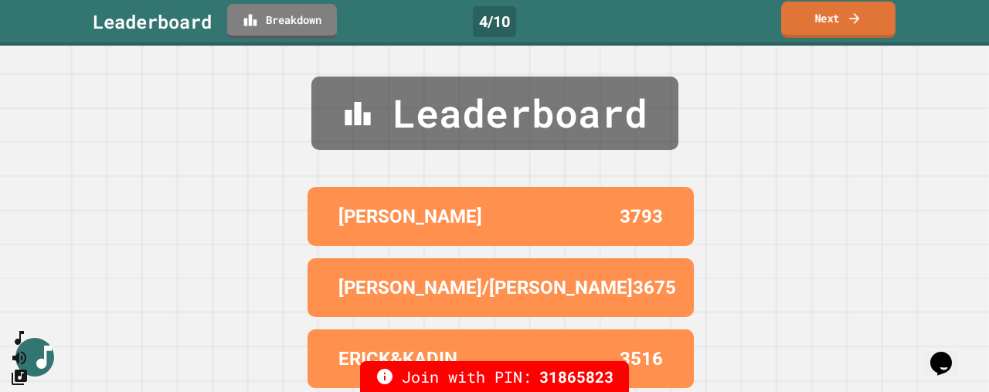
click at [834, 19] on link "Next" at bounding box center [838, 20] width 114 height 36
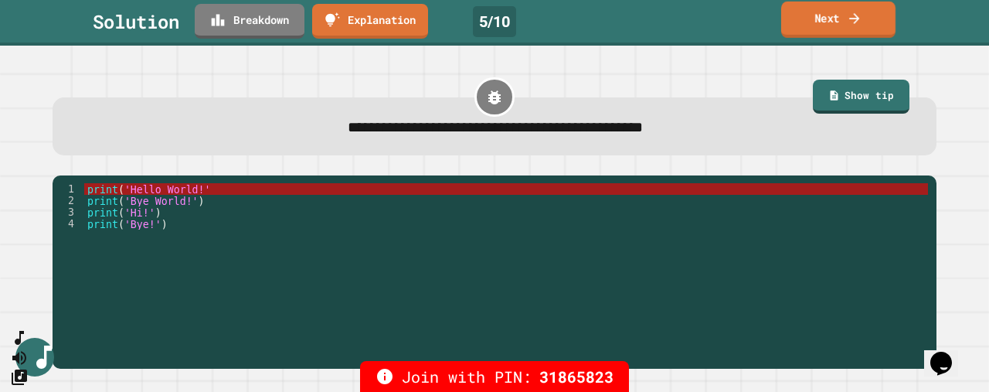
click at [843, 27] on link "Next" at bounding box center [838, 20] width 114 height 36
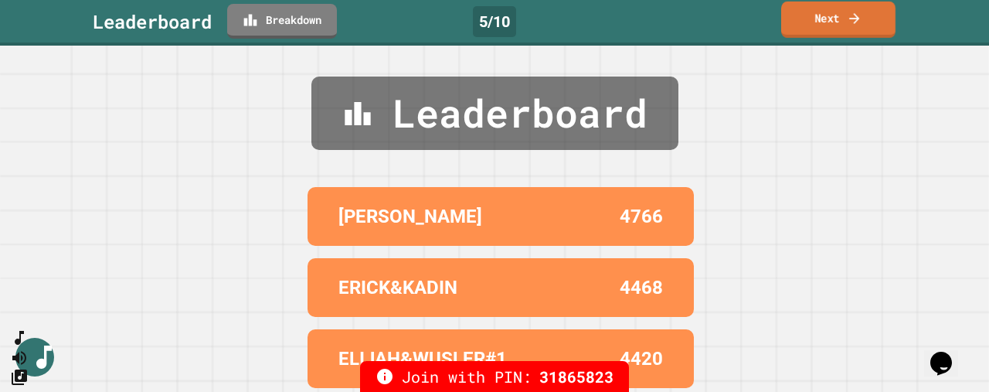
click at [843, 27] on link "Next" at bounding box center [838, 20] width 114 height 36
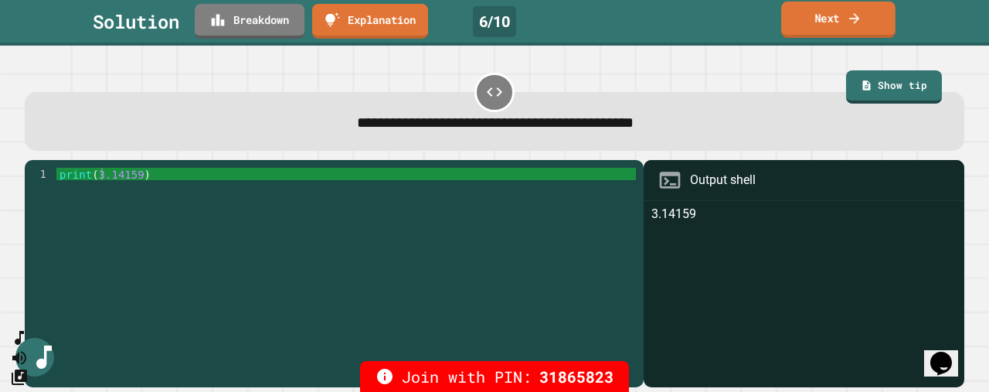
click at [839, 26] on link "Next" at bounding box center [838, 20] width 114 height 36
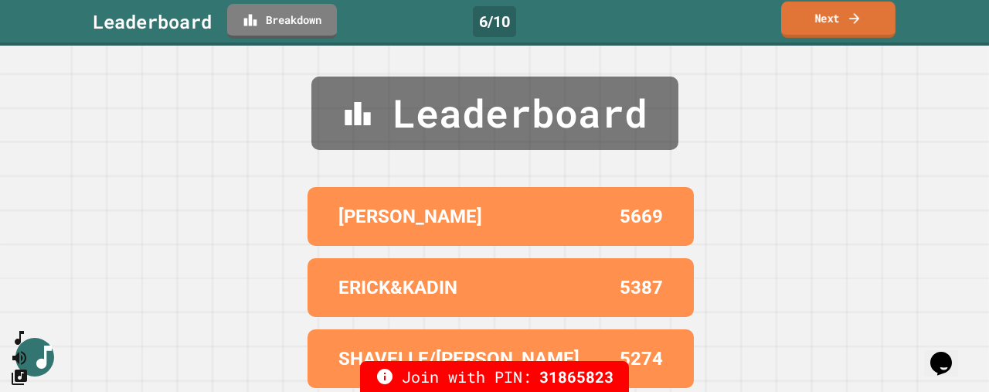
click at [839, 26] on link "Next" at bounding box center [838, 20] width 114 height 36
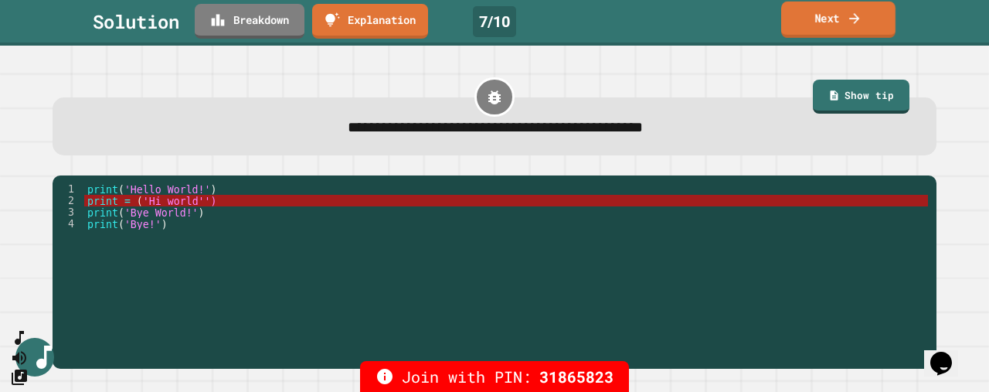
click at [852, 16] on icon at bounding box center [854, 18] width 15 height 16
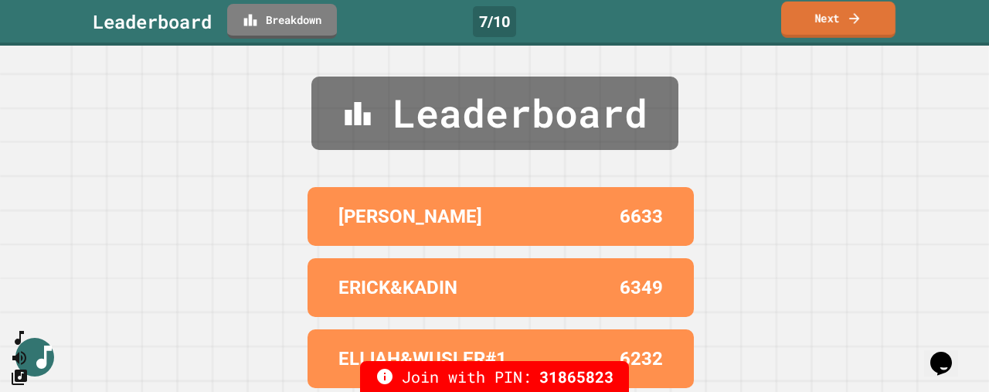
click at [852, 16] on icon at bounding box center [854, 18] width 15 height 16
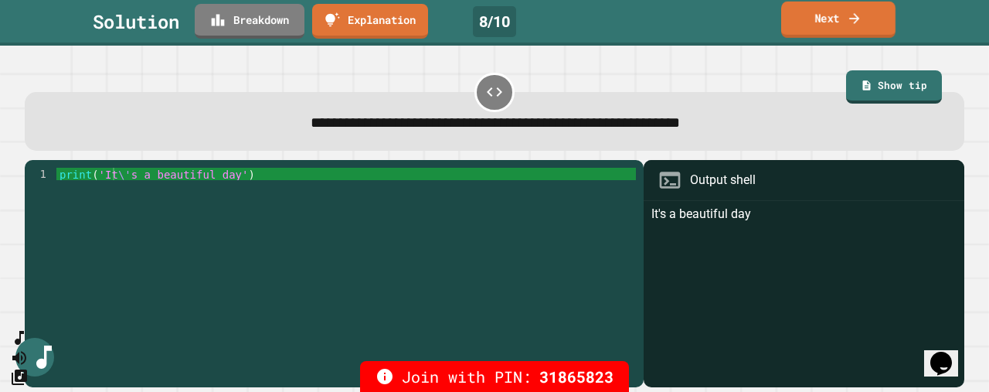
click at [853, 22] on icon at bounding box center [854, 18] width 15 height 16
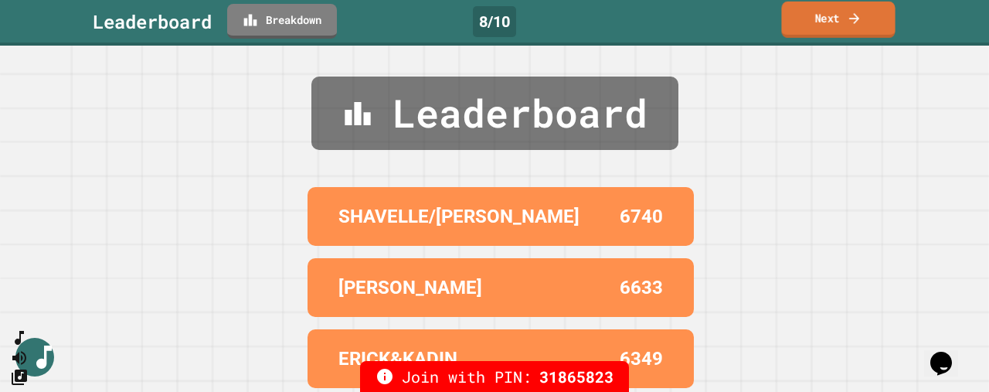
click at [853, 21] on icon at bounding box center [854, 18] width 15 height 16
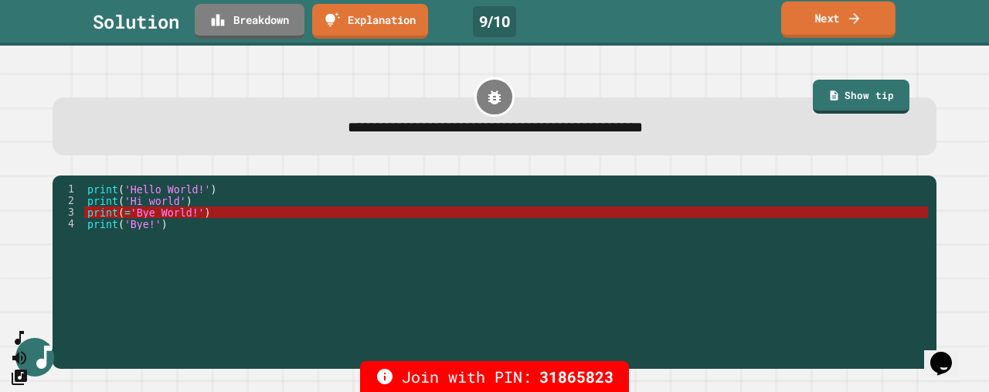
click at [866, 18] on link "Next" at bounding box center [838, 20] width 114 height 36
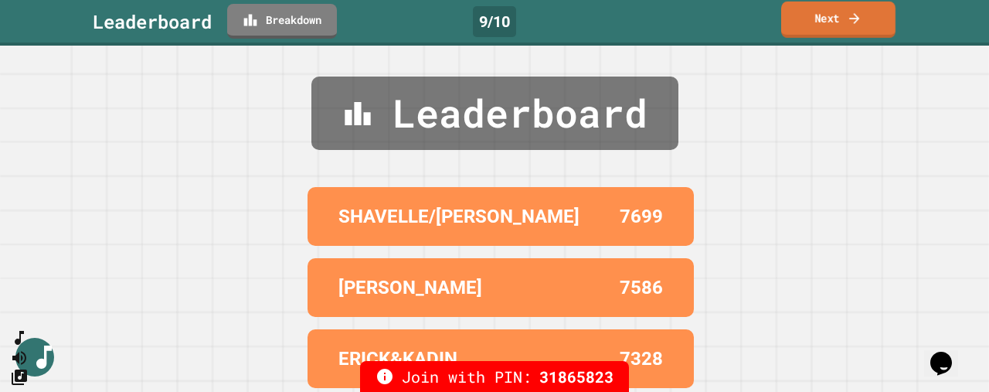
click at [866, 18] on link "Next" at bounding box center [838, 20] width 114 height 36
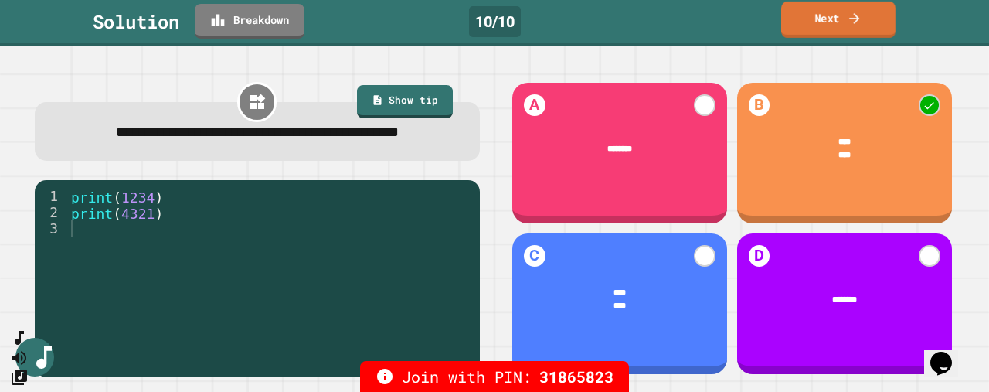
click at [866, 18] on link "Next" at bounding box center [838, 20] width 114 height 36
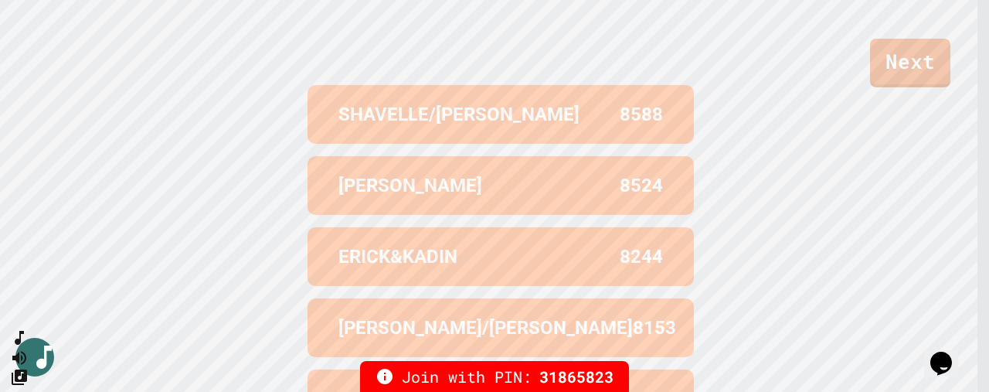
scroll to position [527, 0]
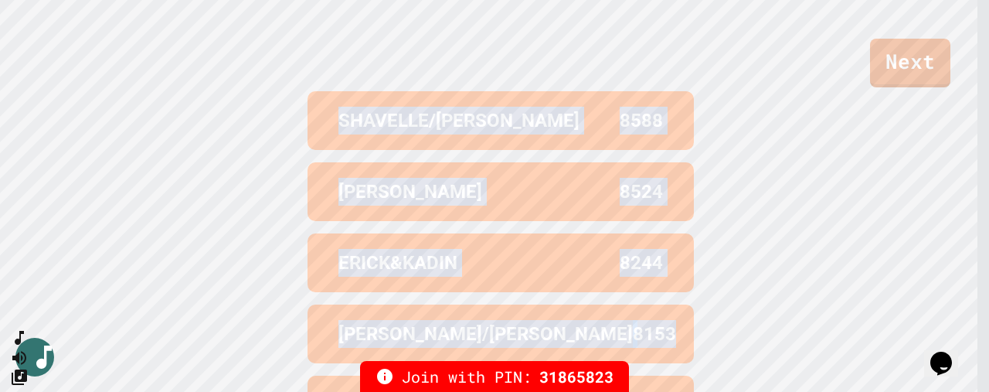
drag, startPoint x: 968, startPoint y: 271, endPoint x: 975, endPoint y: 310, distance: 39.3
click at [975, 310] on div "Leaderboard SHAVELLE/EMMA 8588 MALINDA&JOSIAH 8524 ERICK&KADIN 8244 LAMONTE/RAN…" at bounding box center [494, 184] width 989 height 638
click at [869, 243] on div "Leaderboard SHAVELLE/EMMA 8588 MALINDA&JOSIAH 8524 ERICK&KADIN 8244 LAMONTE/RAN…" at bounding box center [494, 184] width 989 height 638
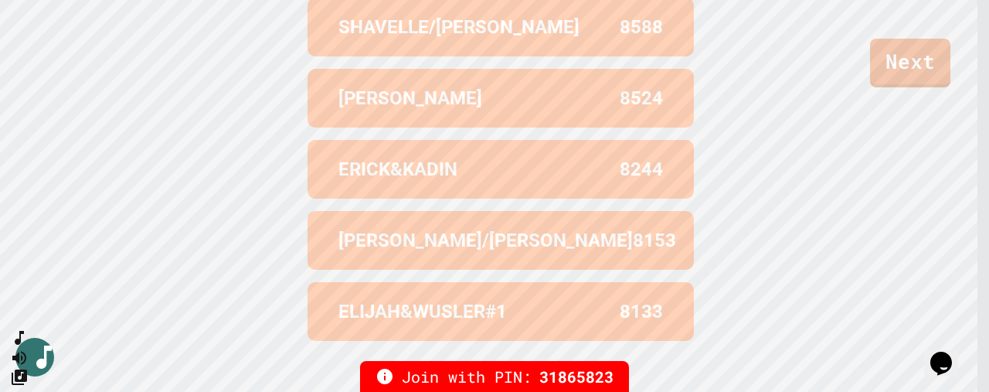
scroll to position [643, 0]
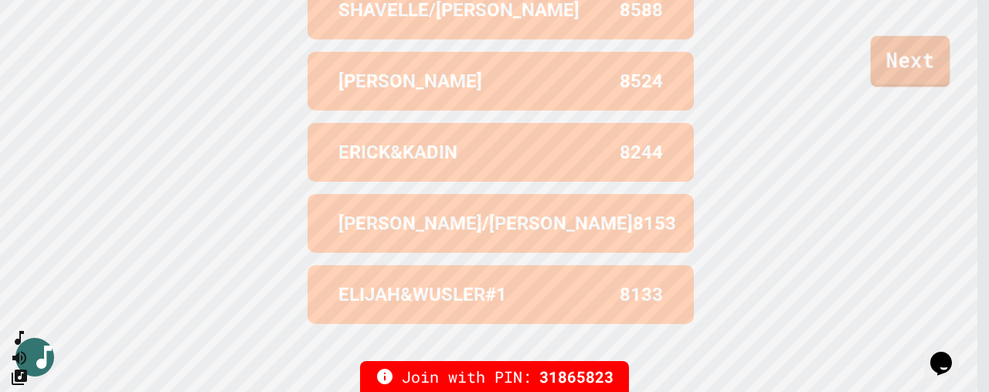
click at [907, 64] on link "Next" at bounding box center [911, 61] width 80 height 51
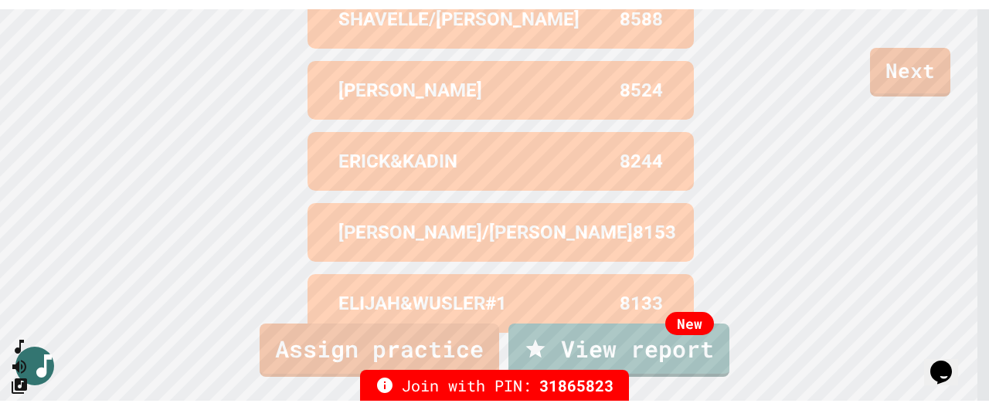
scroll to position [148, 0]
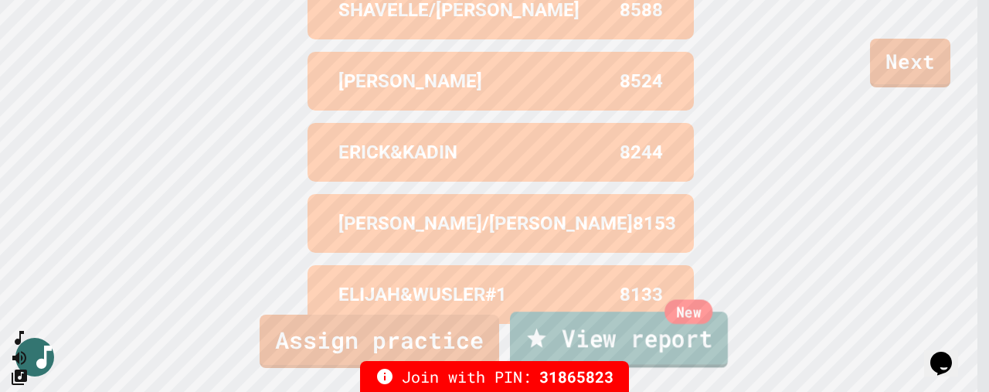
click at [672, 342] on link "New View report" at bounding box center [619, 339] width 218 height 56
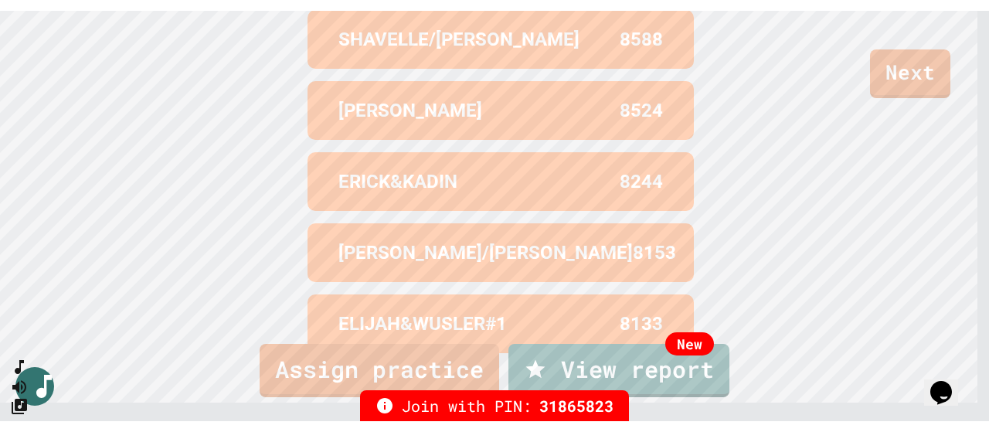
scroll to position [110, 0]
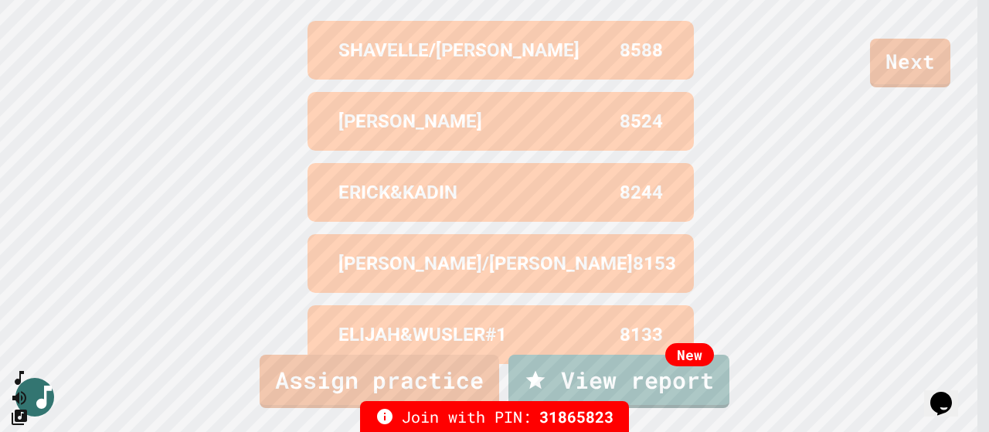
drag, startPoint x: 985, startPoint y: 284, endPoint x: 987, endPoint y: 44, distance: 240.4
drag, startPoint x: 984, startPoint y: 271, endPoint x: 988, endPoint y: 118, distance: 153.1
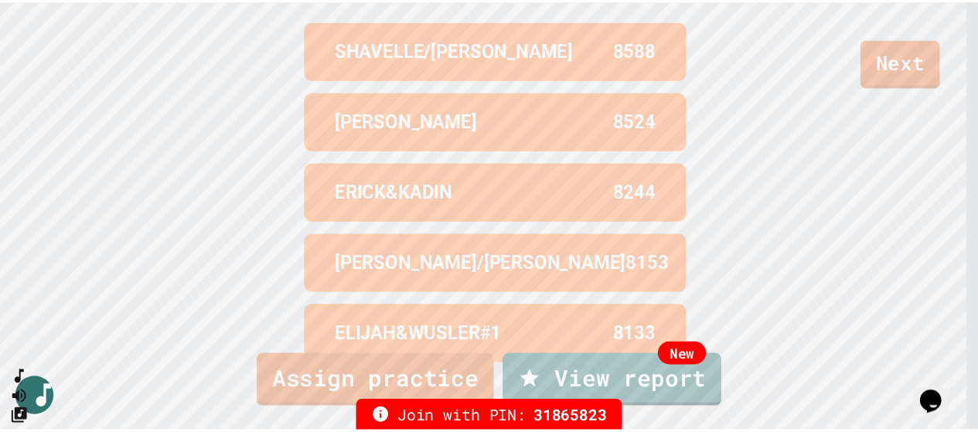
scroll to position [0, 0]
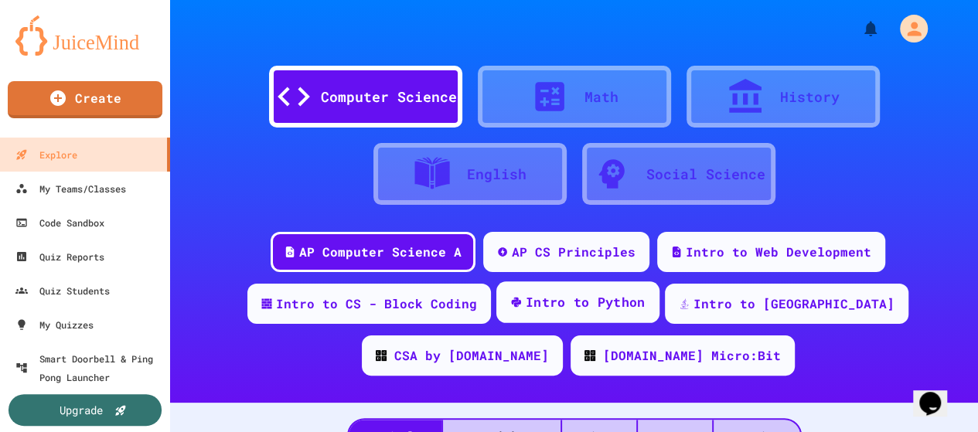
click at [537, 304] on div "Intro to Python" at bounding box center [586, 302] width 120 height 19
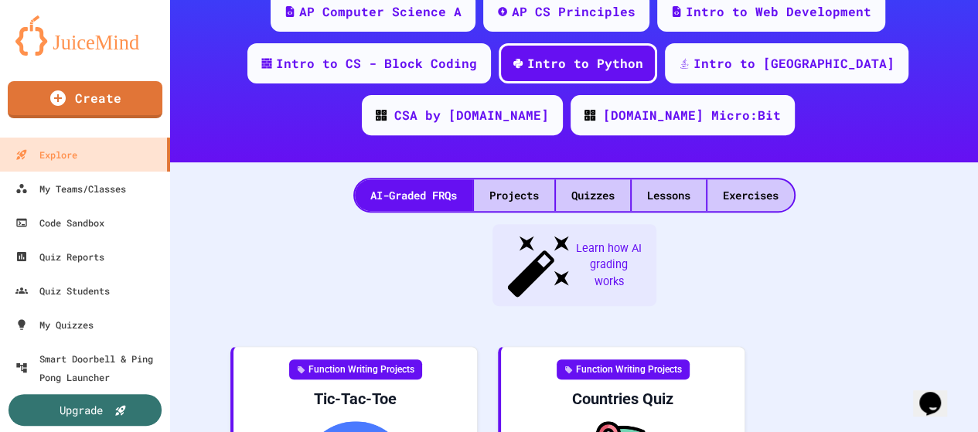
scroll to position [227, 0]
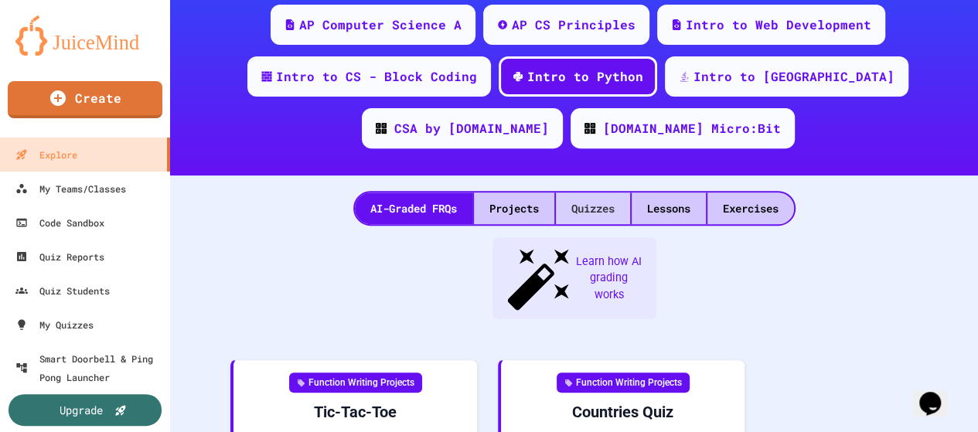
click at [589, 198] on div "Quizzes" at bounding box center [593, 208] width 74 height 32
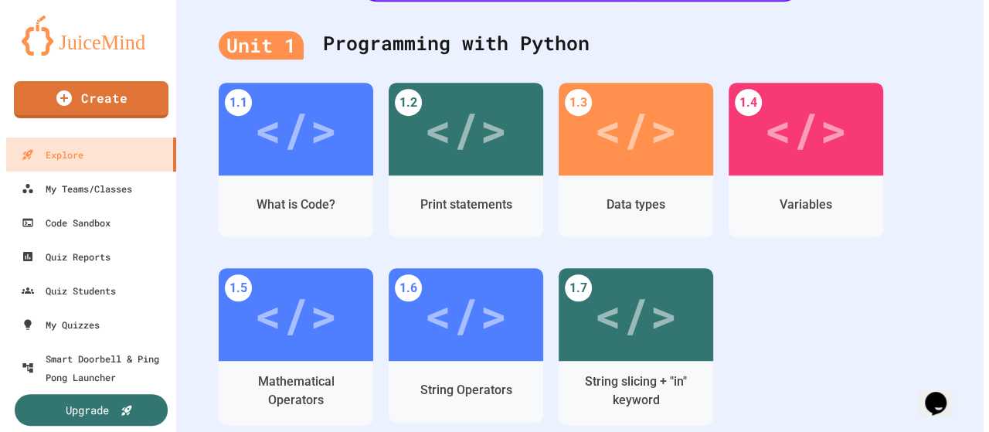
scroll to position [464, 0]
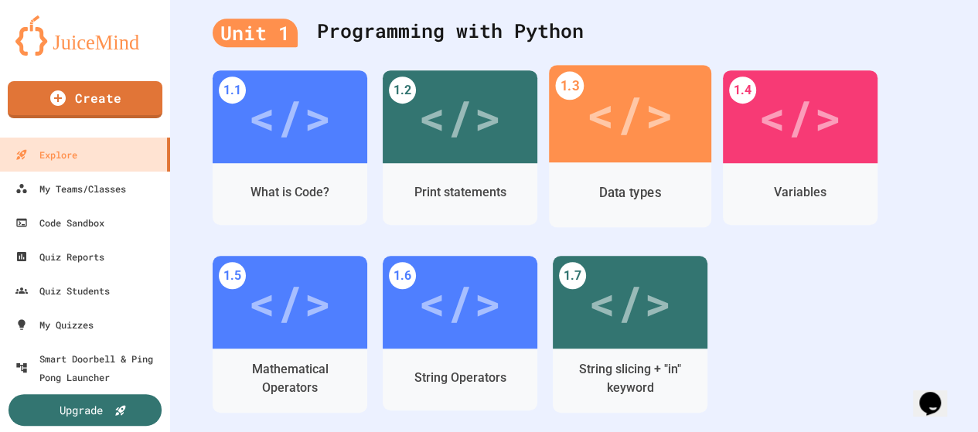
click at [663, 120] on div "</>" at bounding box center [629, 113] width 87 height 73
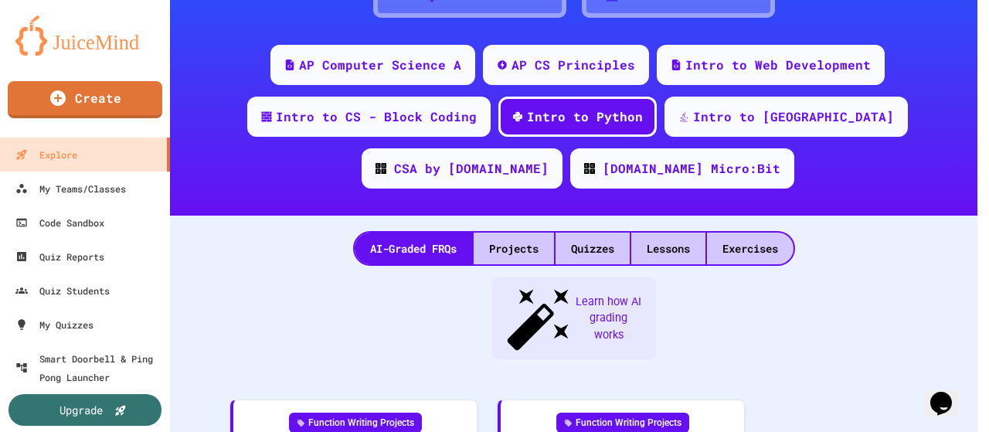
scroll to position [464, 0]
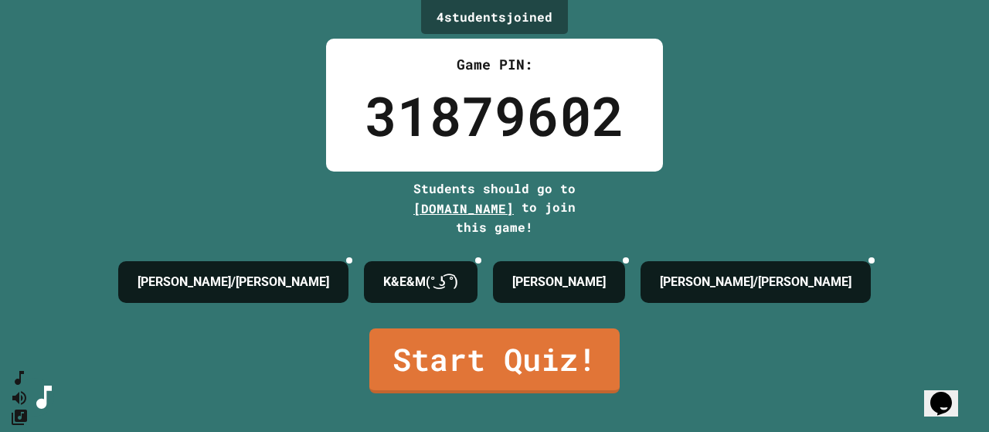
scroll to position [23, 0]
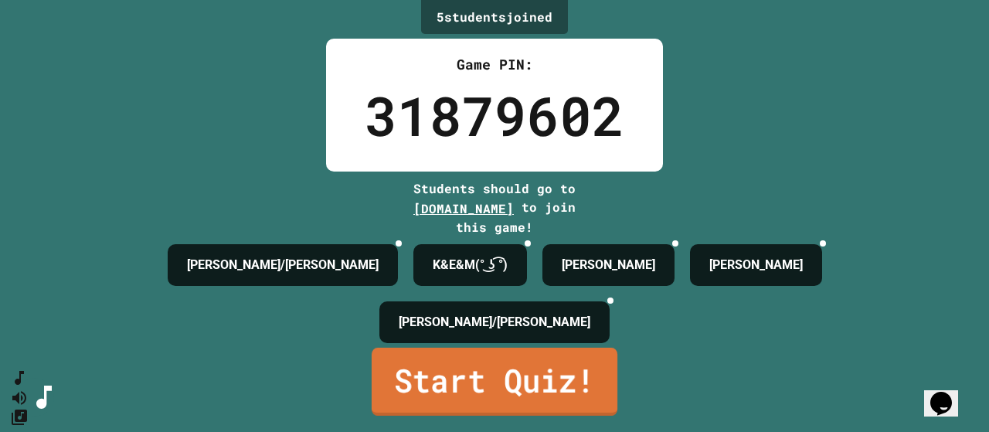
click at [549, 388] on link "Start Quiz!" at bounding box center [495, 382] width 246 height 68
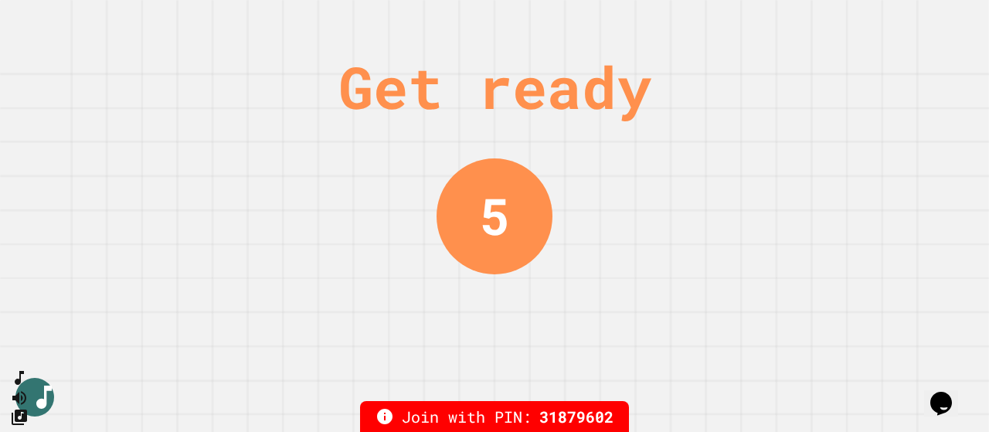
scroll to position [0, 0]
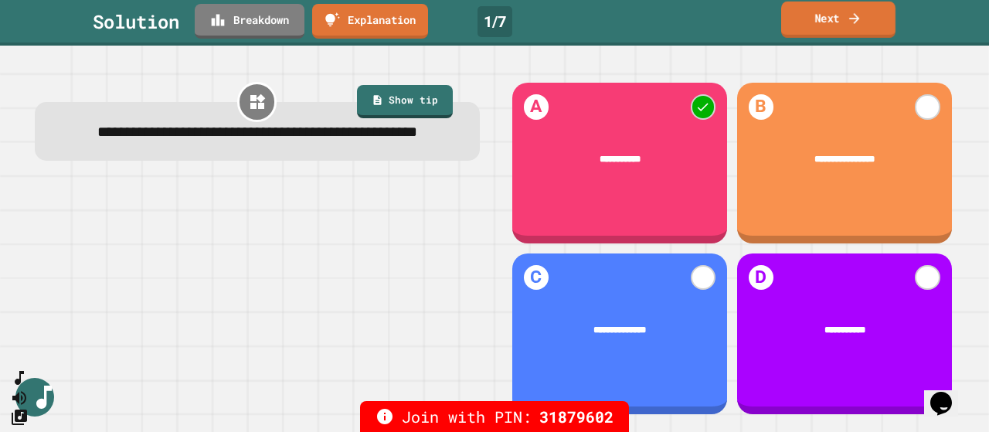
click at [847, 21] on icon at bounding box center [854, 18] width 15 height 16
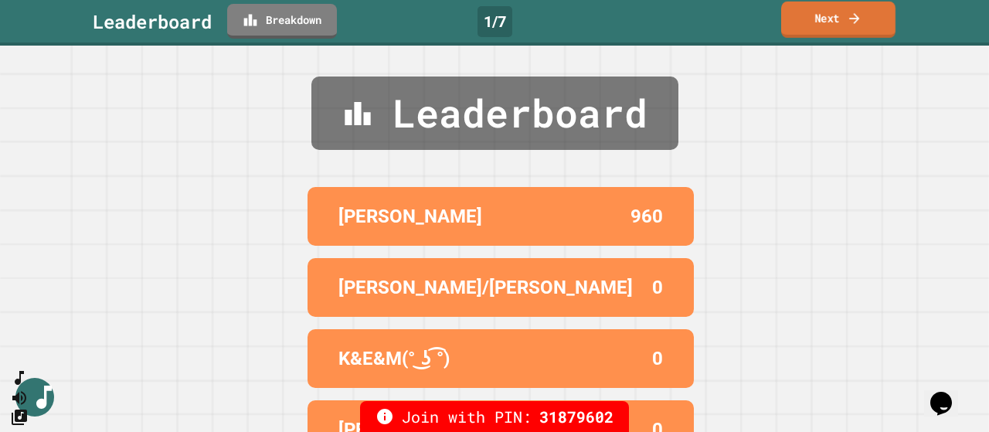
click at [818, 16] on link "Next" at bounding box center [838, 20] width 114 height 36
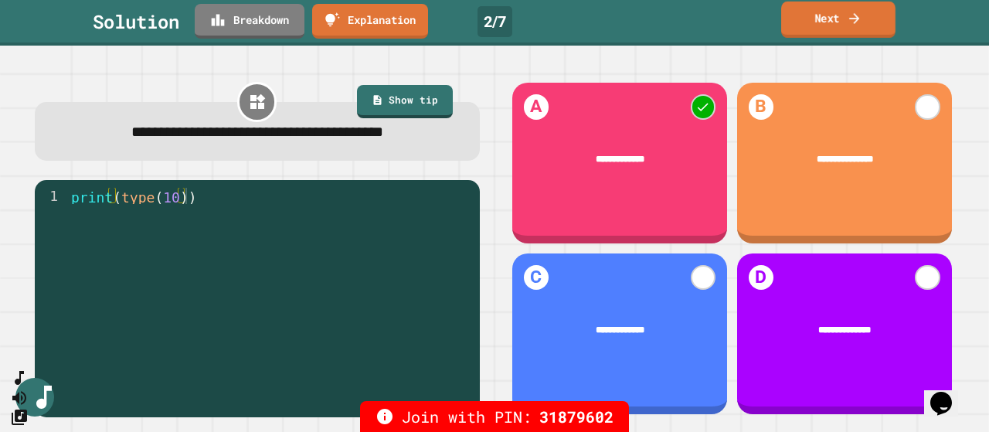
click at [835, 18] on link "Next" at bounding box center [838, 20] width 114 height 36
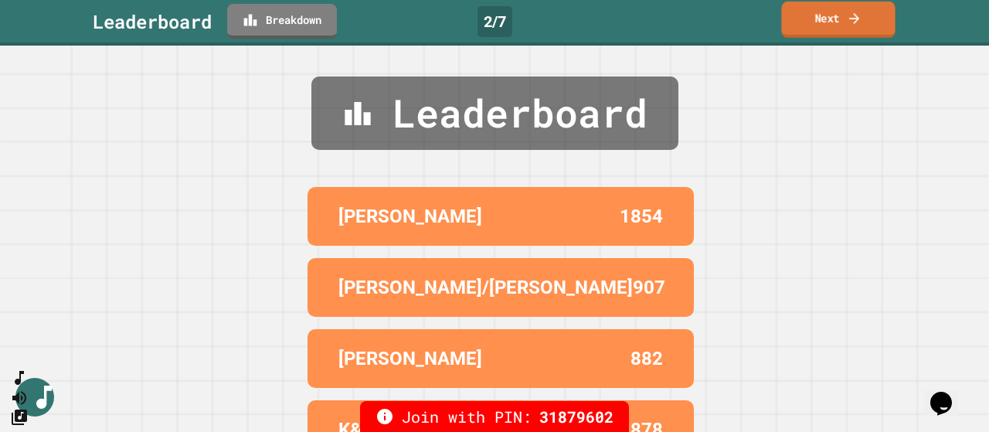
click at [822, 14] on link "Next" at bounding box center [838, 20] width 114 height 36
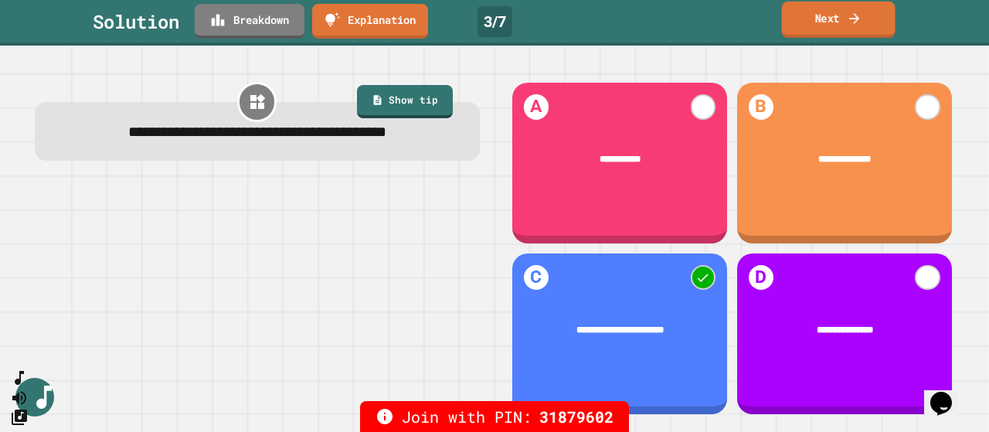
click at [838, 18] on link "Next" at bounding box center [838, 20] width 114 height 36
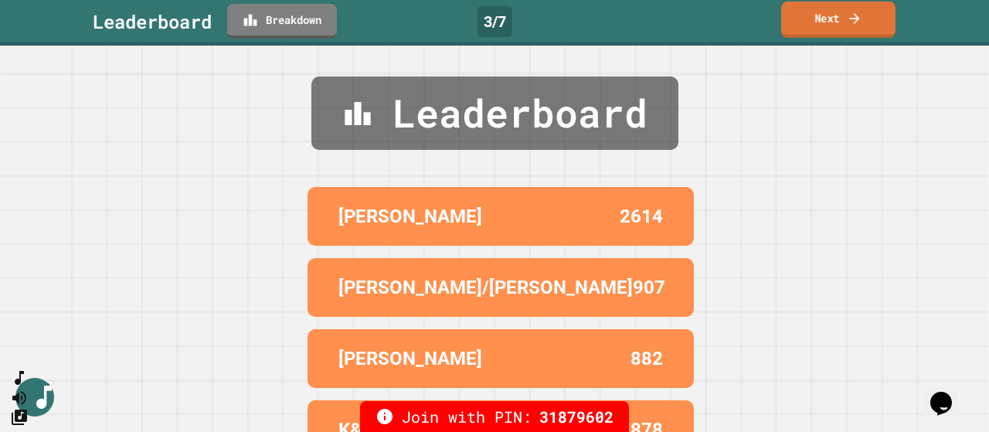
click at [838, 18] on link "Next" at bounding box center [838, 20] width 114 height 36
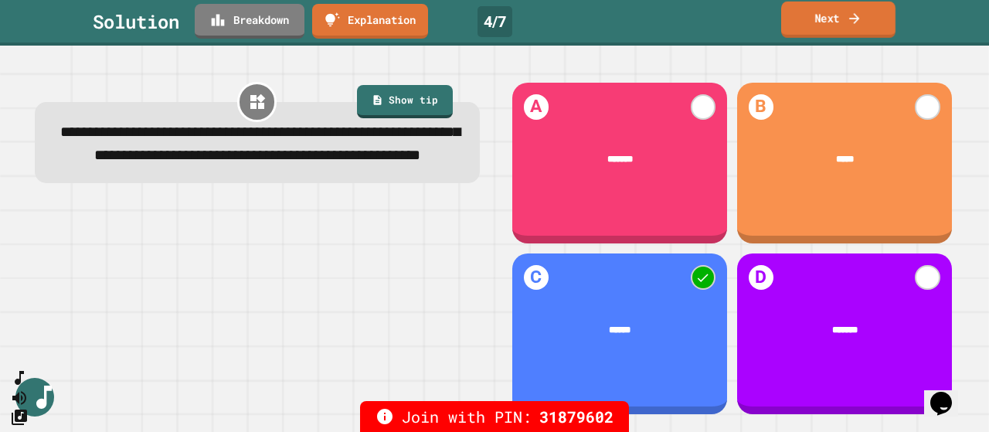
click at [838, 18] on link "Next" at bounding box center [838, 20] width 114 height 36
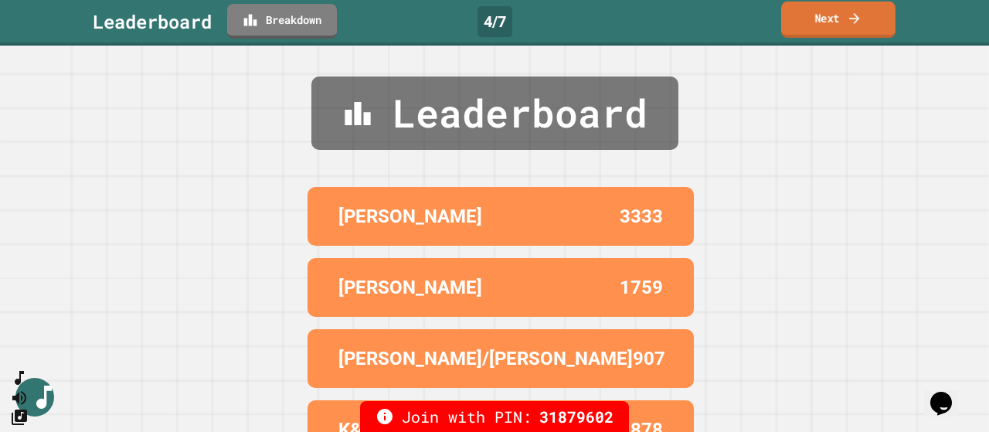
click at [838, 18] on link "Next" at bounding box center [838, 20] width 114 height 36
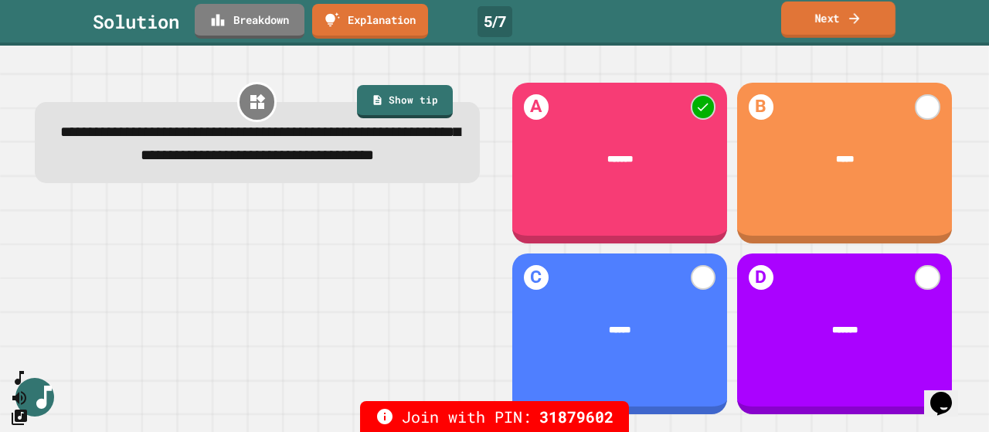
click at [844, 31] on link "Next" at bounding box center [838, 20] width 114 height 36
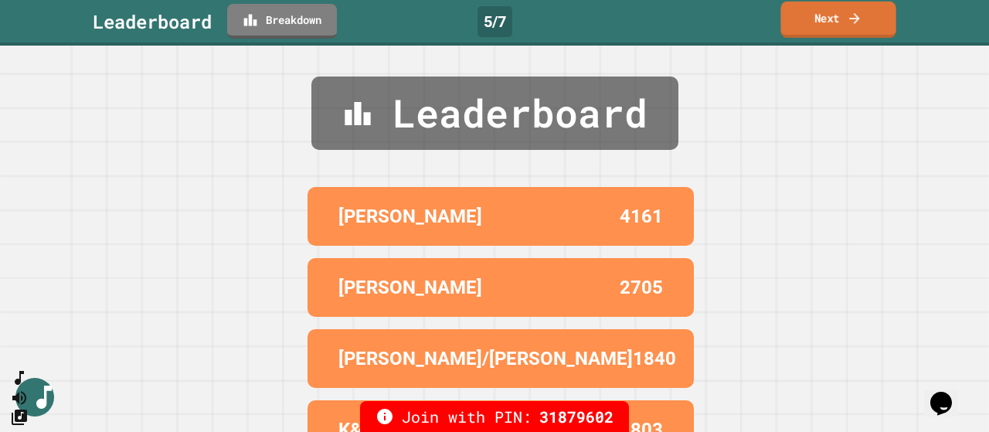
click at [842, 26] on link "Next" at bounding box center [838, 20] width 115 height 36
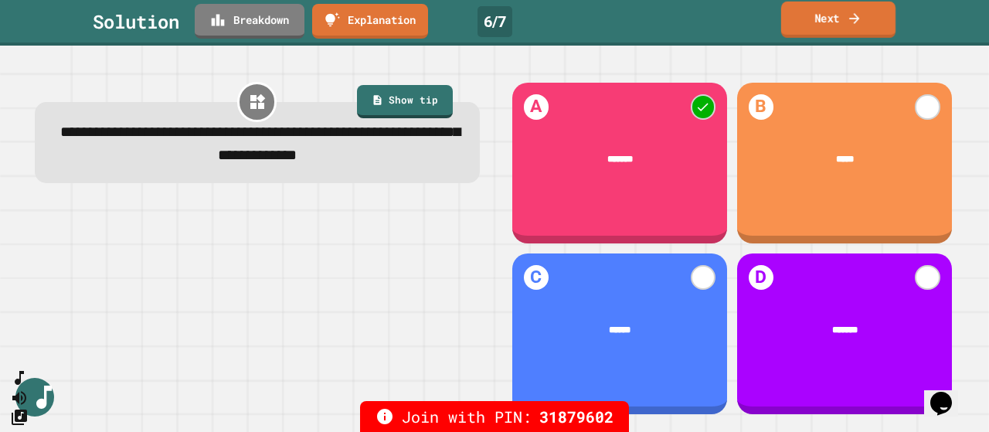
click at [849, 18] on icon at bounding box center [854, 18] width 15 height 16
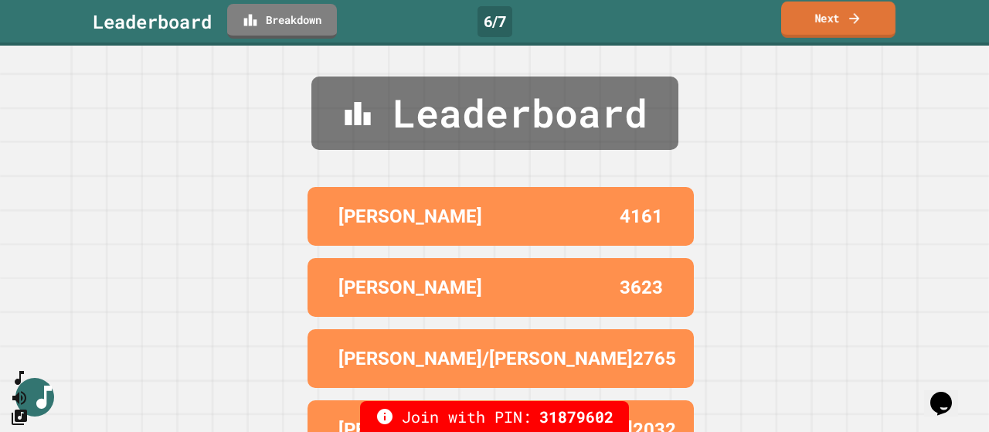
click at [842, 22] on link "Next" at bounding box center [838, 20] width 114 height 36
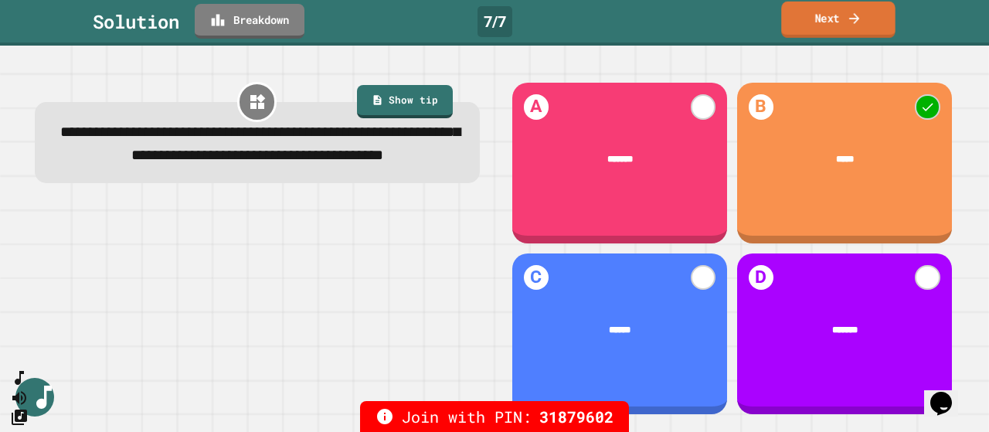
click at [835, 23] on link "Next" at bounding box center [838, 20] width 114 height 36
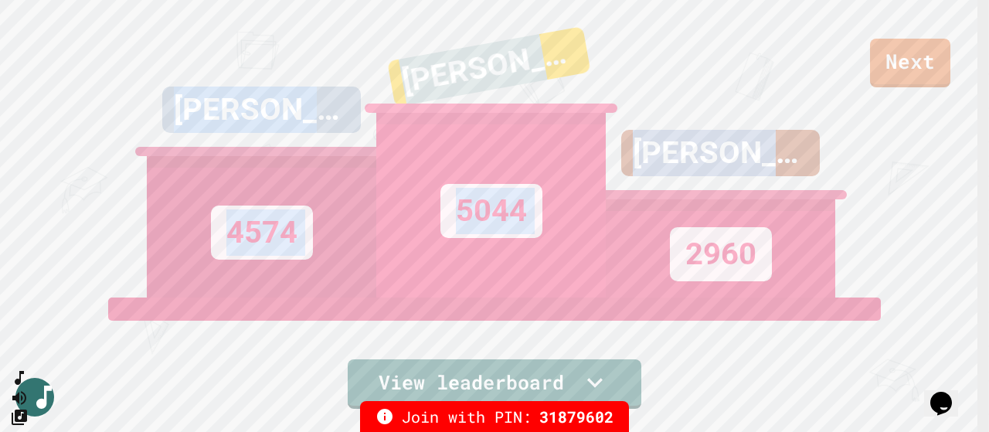
drag, startPoint x: 981, startPoint y: 73, endPoint x: 988, endPoint y: 121, distance: 49.3
click at [988, 121] on div "Next MALINDA&JOSIAH 4574 ELIJAH&WUSLER 5044 EMMA/SHAVELLE 2960 View leaderboard…" at bounding box center [494, 216] width 989 height 432
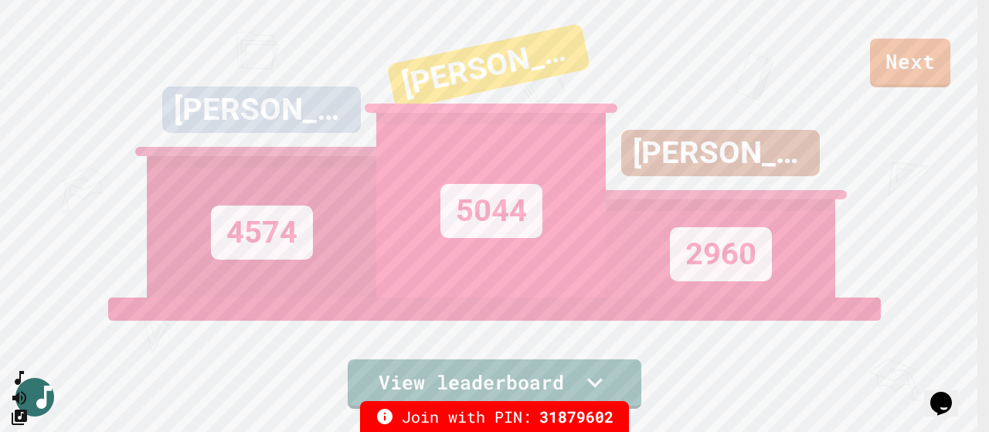
click at [975, 131] on div "Next MALINDA&JOSIAH 4574 ELIJAH&WUSLER 5044 EMMA/SHAVELLE 2960 View leaderboard" at bounding box center [494, 216] width 989 height 432
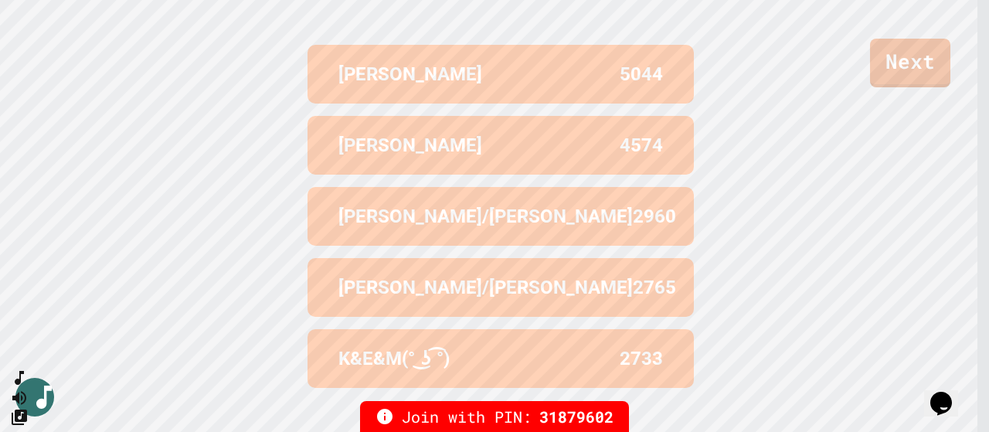
scroll to position [643, 0]
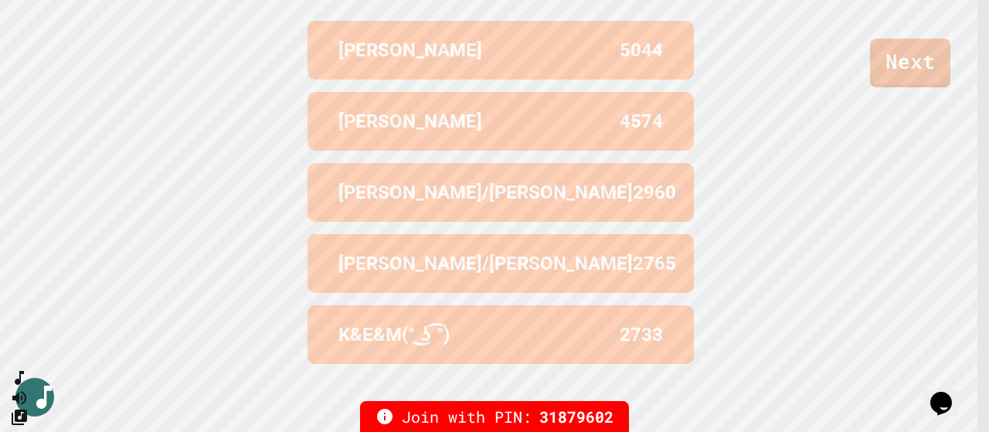
drag, startPoint x: 985, startPoint y: 291, endPoint x: 984, endPoint y: 6, distance: 285.2
click at [984, 6] on div "Next" at bounding box center [494, 43] width 989 height 87
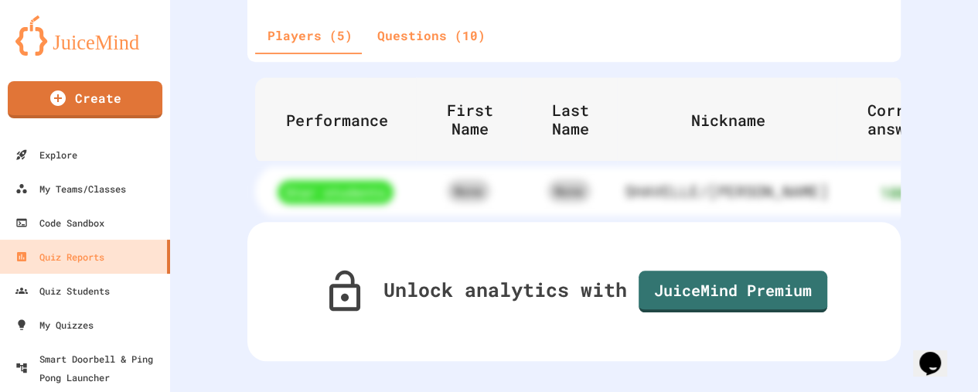
scroll to position [579, 0]
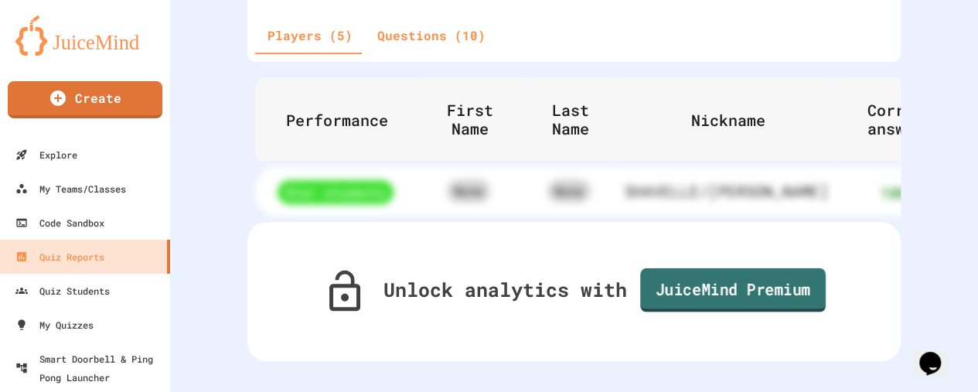
click at [764, 282] on link "JuiceMind Premium" at bounding box center [732, 289] width 185 height 44
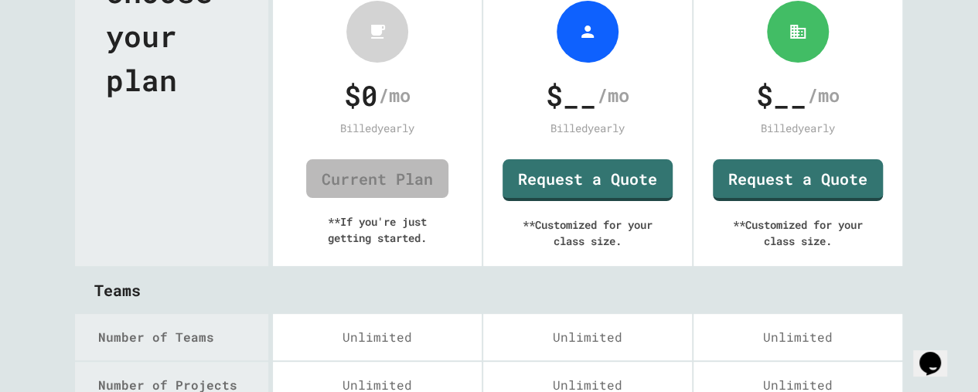
scroll to position [111, 0]
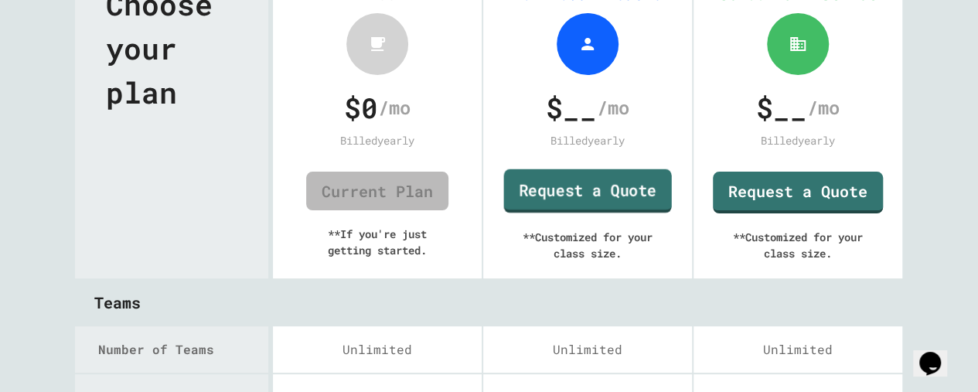
click at [564, 186] on link "Request a Quote" at bounding box center [587, 191] width 168 height 44
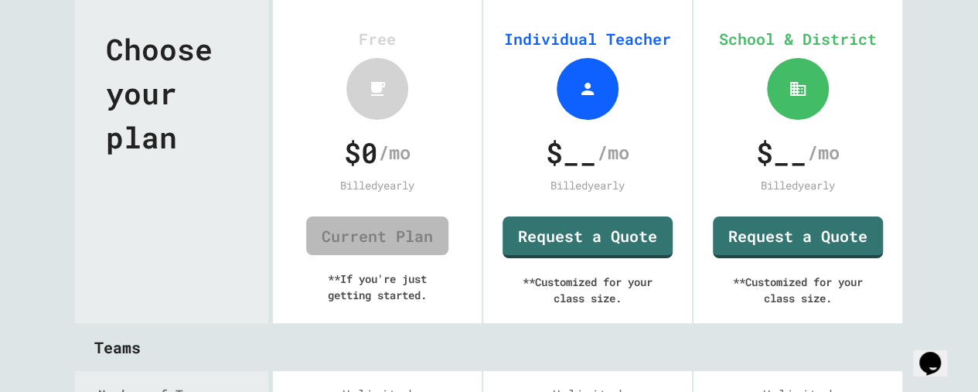
scroll to position [15, 0]
